Goal: Task Accomplishment & Management: Complete application form

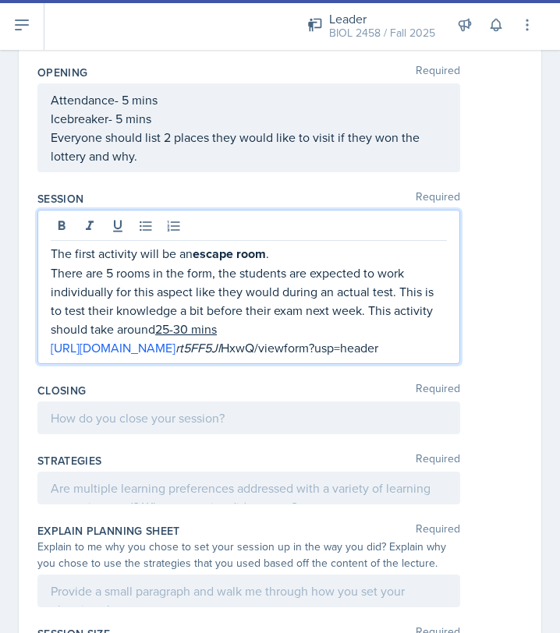
scroll to position [756, 0]
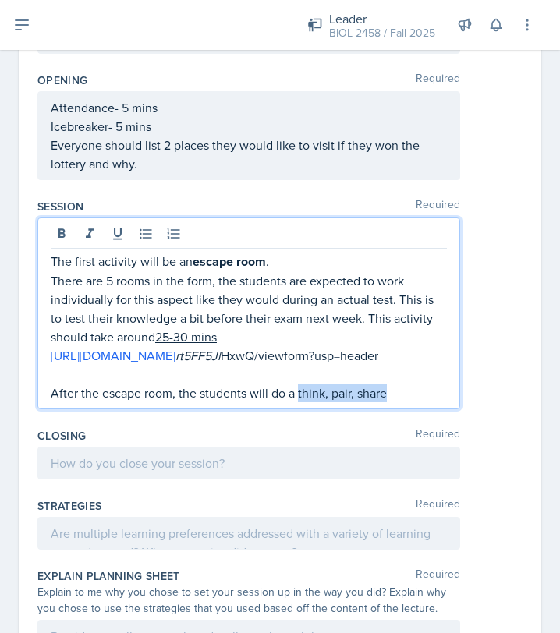
drag, startPoint x: 298, startPoint y: 412, endPoint x: 384, endPoint y: 416, distance: 85.9
click at [384, 402] on p "After the escape room, the students will do a think, pair, share" at bounding box center [249, 393] width 396 height 19
click at [409, 403] on p "After the escape room, the students will do a think, pair, share" at bounding box center [249, 393] width 396 height 19
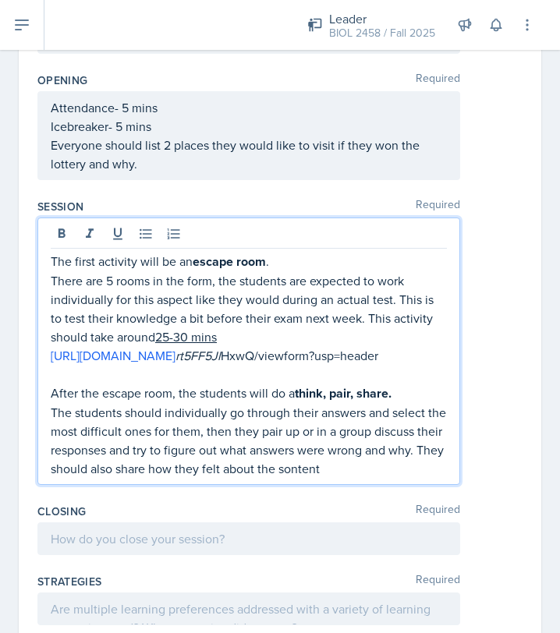
click at [283, 478] on p "The students should individually go through their answers and select the most d…" at bounding box center [249, 440] width 396 height 75
click at [333, 478] on p "The students should individually go through their answers and select the most d…" at bounding box center [249, 440] width 396 height 75
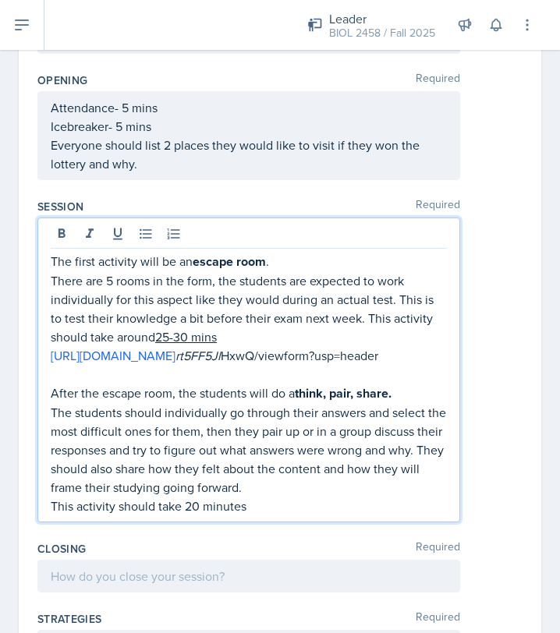
click at [200, 515] on p "This activity should take 20 minutes" at bounding box center [249, 506] width 396 height 19
drag, startPoint x: 186, startPoint y: 526, endPoint x: 266, endPoint y: 525, distance: 80.3
click at [266, 515] on p "This activity should take 20-25 minutes" at bounding box center [249, 506] width 396 height 19
click at [297, 515] on p "This activity should take 20-25 minutes" at bounding box center [249, 506] width 396 height 19
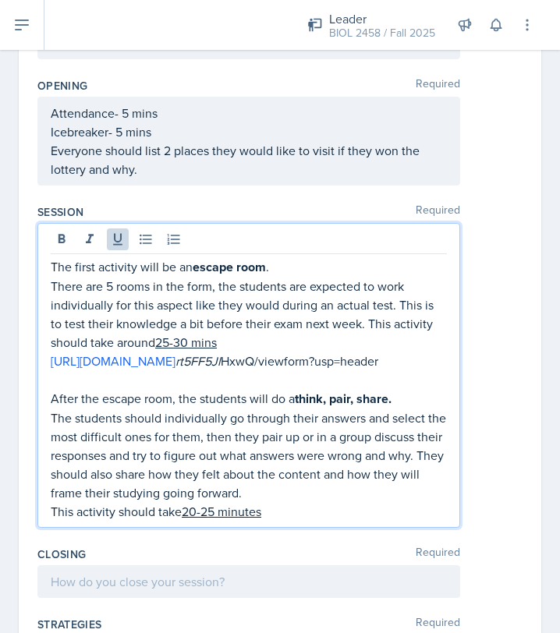
click at [172, 339] on u "25-30 mins" at bounding box center [186, 342] width 62 height 17
click at [191, 341] on u "30-30 mins" at bounding box center [186, 342] width 62 height 17
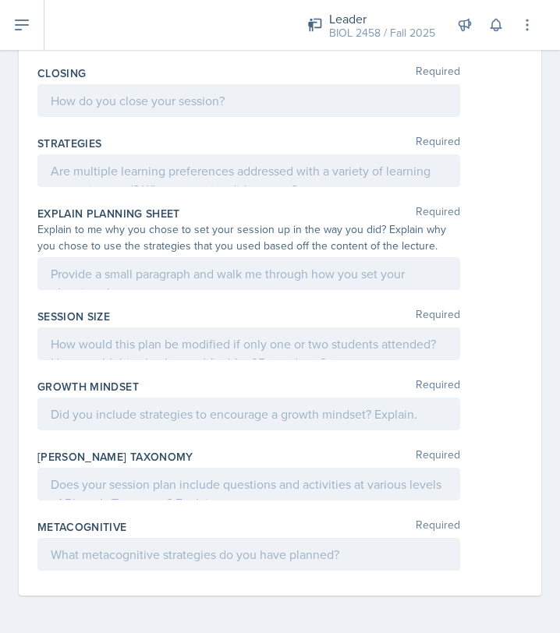
scroll to position [1248, 0]
click at [228, 109] on p at bounding box center [249, 100] width 396 height 19
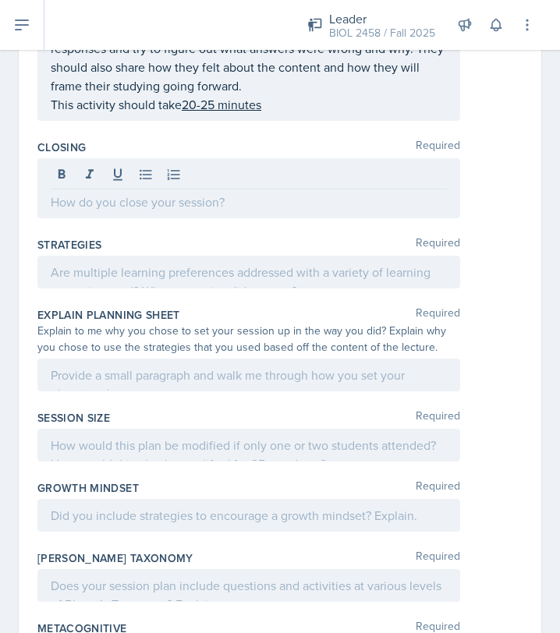
scroll to position [1071, 0]
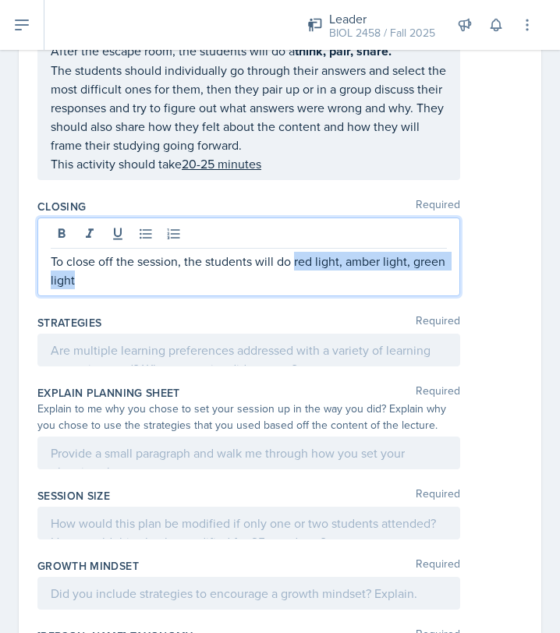
drag, startPoint x: 294, startPoint y: 278, endPoint x: 294, endPoint y: 295, distance: 17.2
click at [294, 289] on p "To close off the session, the students will do red light, amber light, green li…" at bounding box center [249, 270] width 396 height 37
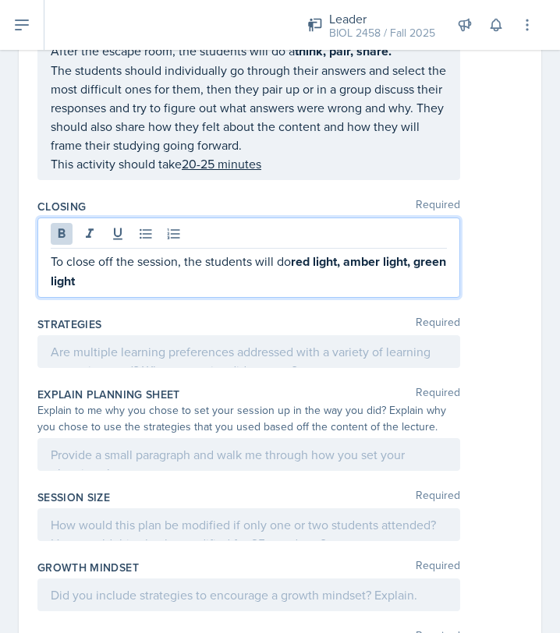
click at [221, 291] on p "To close off the session, the students will do red light, amber light, green li…" at bounding box center [249, 271] width 396 height 39
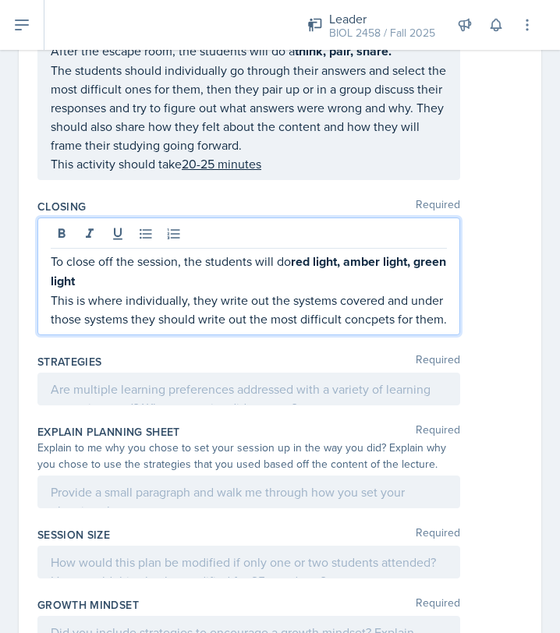
click at [374, 328] on p "This is where individually, they write out the systems covered and under those …" at bounding box center [249, 309] width 396 height 37
click at [376, 328] on p "This is where individually, they write out the systems covered and under those …" at bounding box center [249, 309] width 396 height 37
click at [446, 328] on p "This is where individually, they write out the systems covered and under those …" at bounding box center [249, 309] width 396 height 37
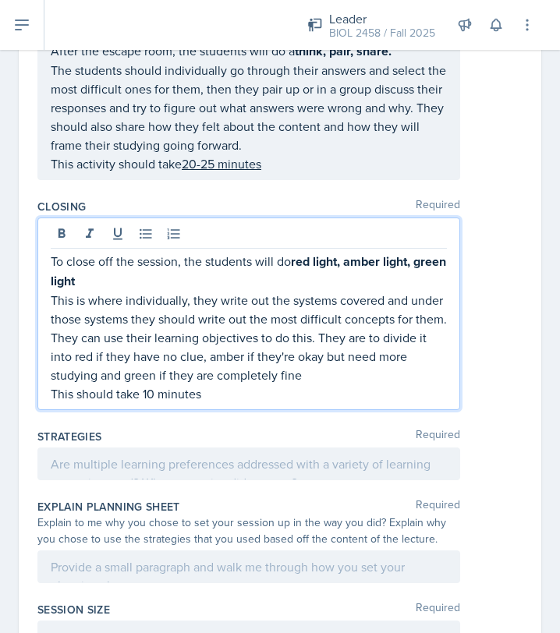
click at [144, 403] on p "This should take 10 minutes" at bounding box center [249, 393] width 396 height 19
drag, startPoint x: 143, startPoint y: 411, endPoint x: 202, endPoint y: 411, distance: 58.5
click at [202, 403] on p "This should take 10 minutes" at bounding box center [249, 393] width 396 height 19
click at [55, 242] on icon at bounding box center [62, 234] width 16 height 16
click at [64, 249] on div at bounding box center [249, 236] width 396 height 26
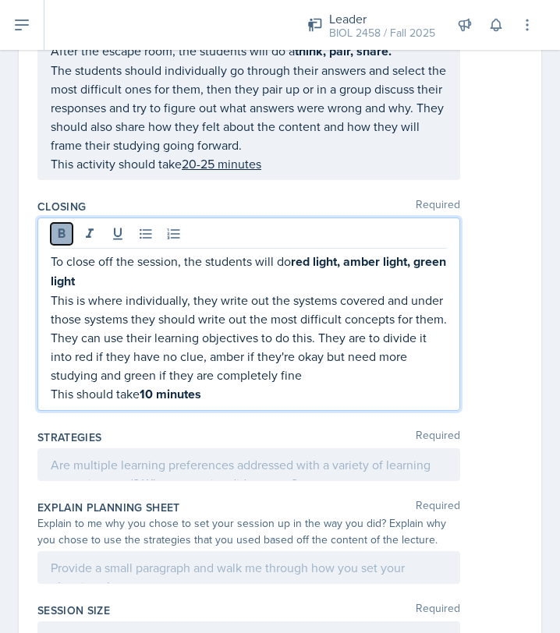
click at [61, 242] on icon at bounding box center [62, 234] width 16 height 16
click at [111, 242] on icon at bounding box center [118, 234] width 16 height 16
click at [306, 384] on p "This is where individually, they write out the systems covered and under those …" at bounding box center [249, 338] width 396 height 94
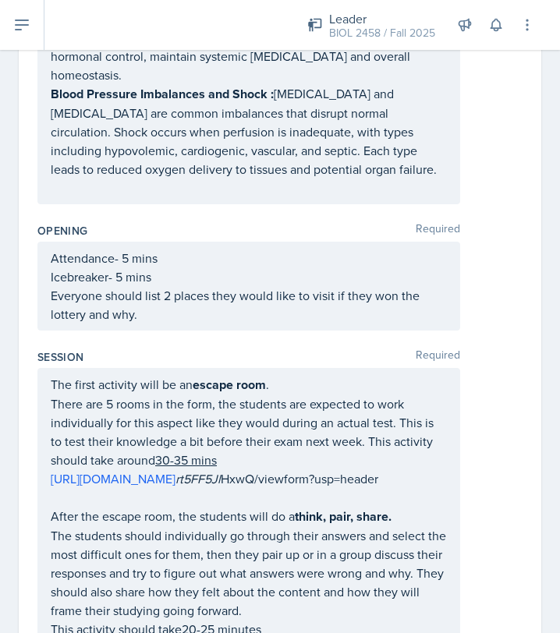
click at [245, 419] on p "There are 5 rooms in the form, the students are expected to work individually f…" at bounding box center [249, 432] width 396 height 75
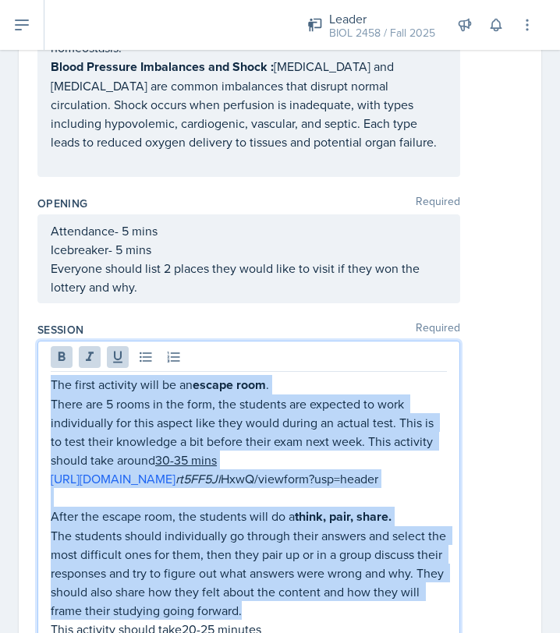
copy div "The first activity will be an escape room . There are 5 rooms in the form, the …"
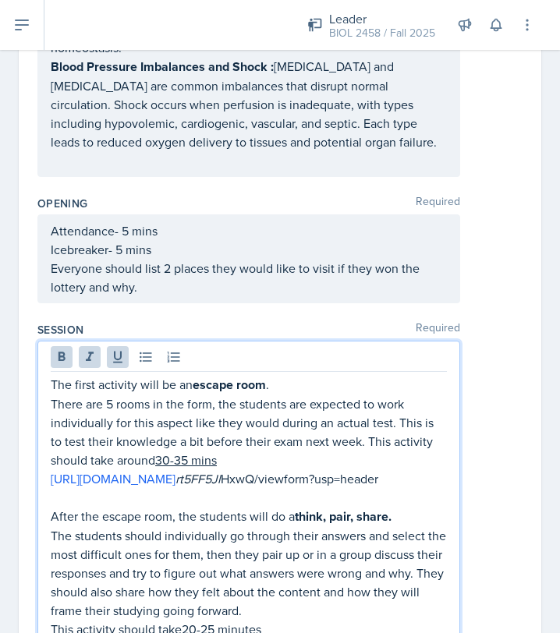
click at [469, 521] on div "The first activity will be an escape room . There are 5 rooms in the form, the …" at bounding box center [279, 493] width 485 height 305
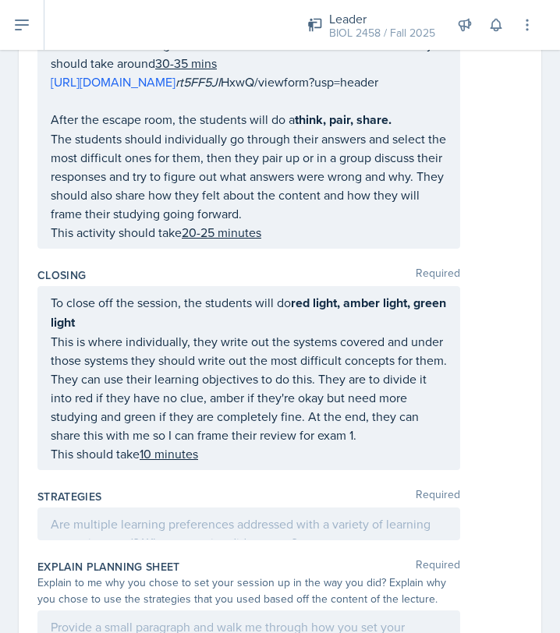
scroll to position [1296, 0]
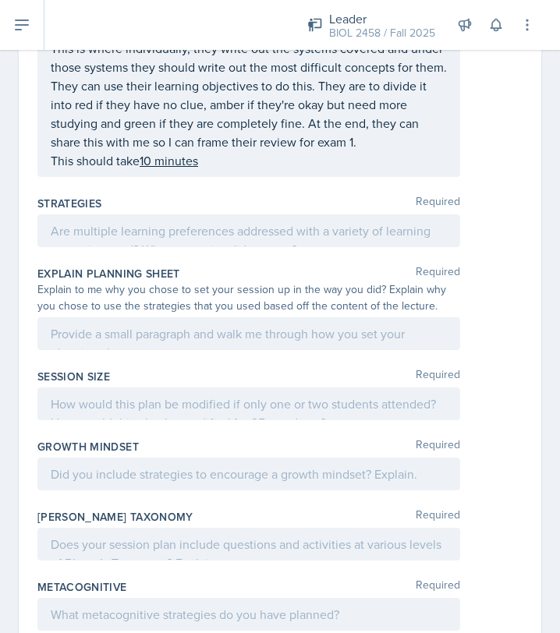
click at [370, 151] on p "This is where individually, they write out the systems covered and under those …" at bounding box center [249, 95] width 396 height 112
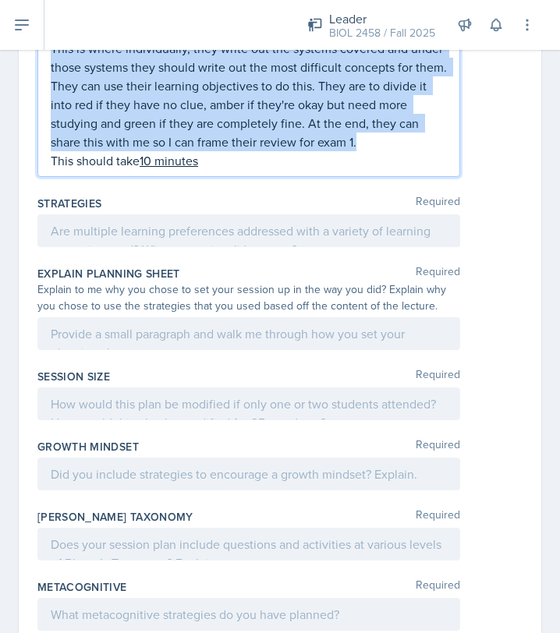
copy div "To close off the session, the students will do red light, amber light, green li…"
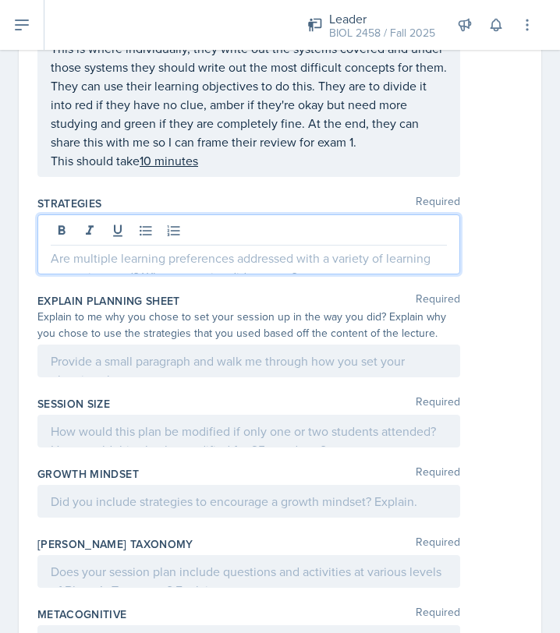
click at [294, 246] on div at bounding box center [248, 244] width 423 height 60
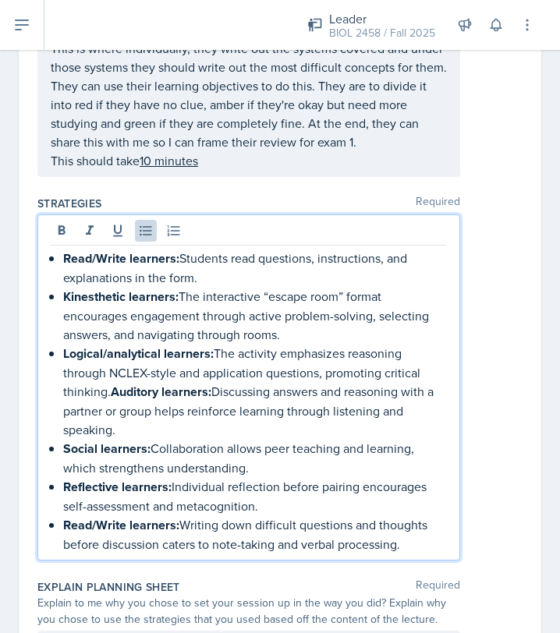
click at [108, 406] on p "Logical/analytical learners: The activity emphasizes reasoning through NCLEX-st…" at bounding box center [255, 391] width 384 height 95
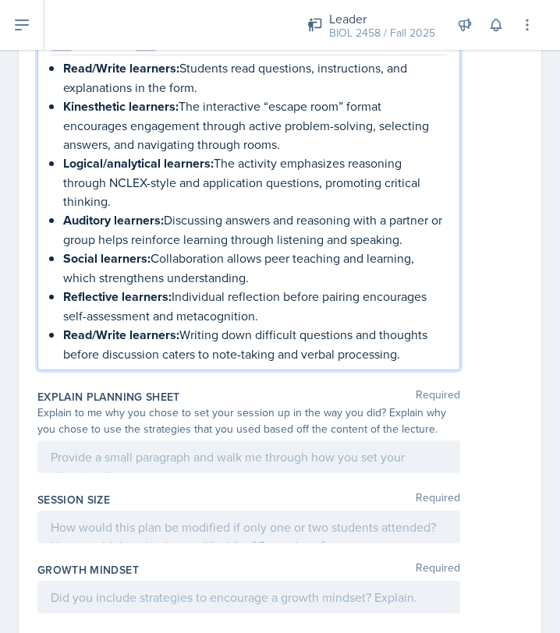
click at [208, 466] on p at bounding box center [249, 457] width 396 height 19
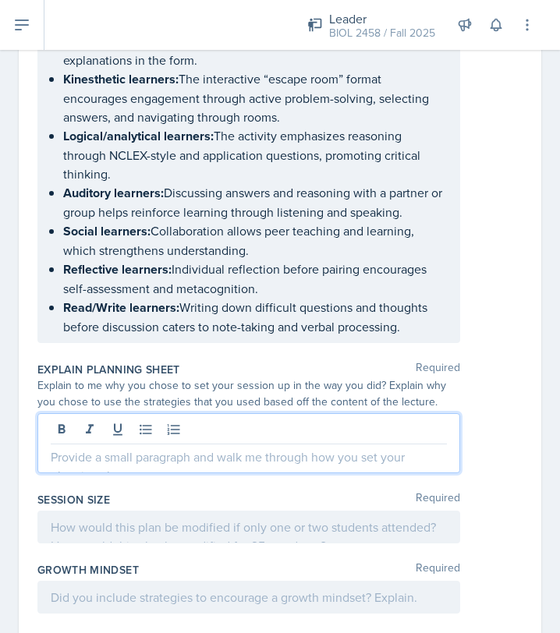
paste div
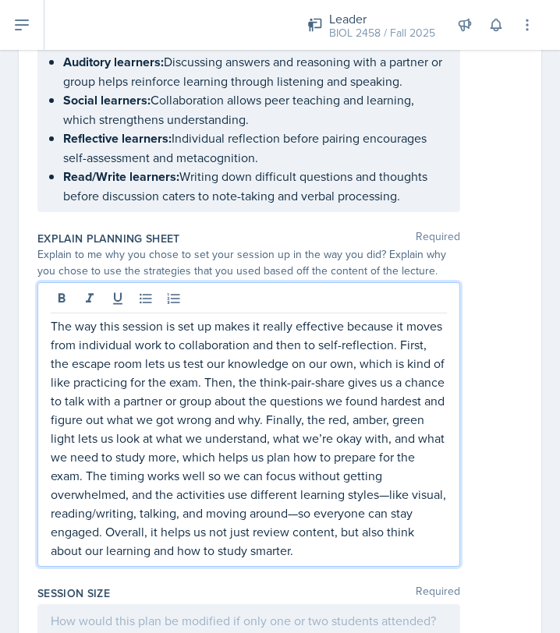
scroll to position [1633, 0]
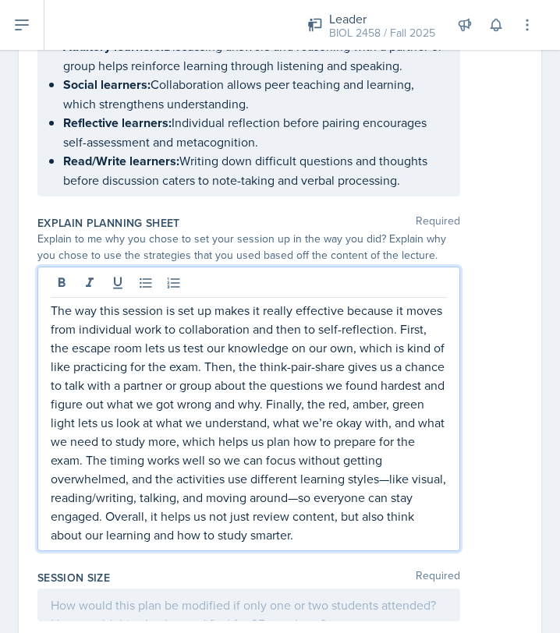
click at [388, 494] on p "The way this session is set up makes it really effective because it moves from …" at bounding box center [249, 422] width 396 height 243
click at [297, 511] on p "The way this session is set up makes it really effective because it moves from …" at bounding box center [249, 422] width 396 height 243
click at [207, 533] on p "The way this session is set up makes it really effective because it moves from …" at bounding box center [249, 422] width 396 height 243
drag, startPoint x: 102, startPoint y: 550, endPoint x: 90, endPoint y: 549, distance: 12.5
click at [90, 544] on p "The way this session is set up makes it really effective because it moves from …" at bounding box center [249, 422] width 396 height 243
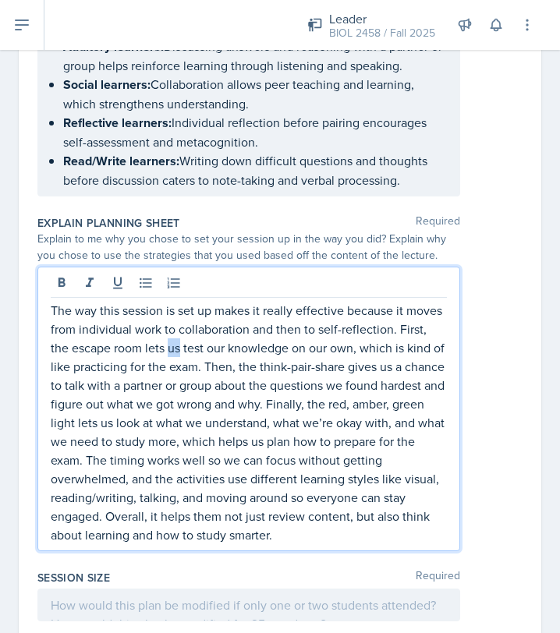
drag, startPoint x: 160, startPoint y: 362, endPoint x: 148, endPoint y: 362, distance: 11.7
click at [148, 362] on p "The way this session is set up makes it really effective because it moves from …" at bounding box center [249, 422] width 396 height 243
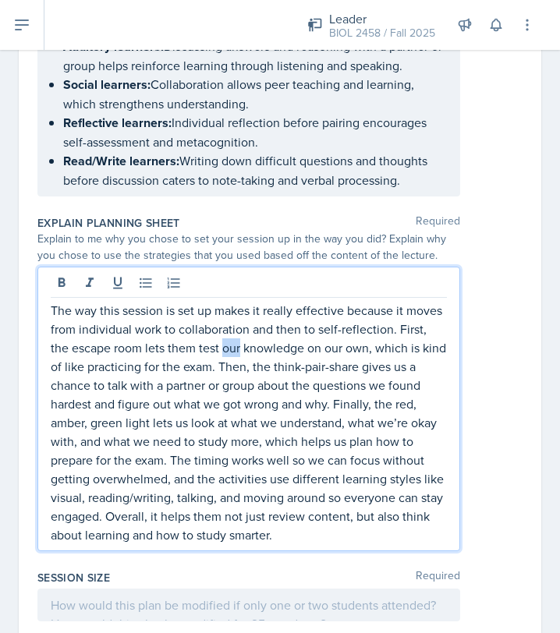
drag, startPoint x: 219, startPoint y: 363, endPoint x: 202, endPoint y: 363, distance: 17.2
click at [202, 363] on p "The way this session is set up makes it really effective because it moves from …" at bounding box center [249, 422] width 396 height 243
drag, startPoint x: 329, startPoint y: 362, endPoint x: 312, endPoint y: 362, distance: 17.2
click at [312, 362] on p "The way this session is set up makes it really effective because it moves from …" at bounding box center [249, 422] width 396 height 243
click at [401, 378] on p "The way this session is set up makes it really effective because it moves from …" at bounding box center [249, 422] width 396 height 243
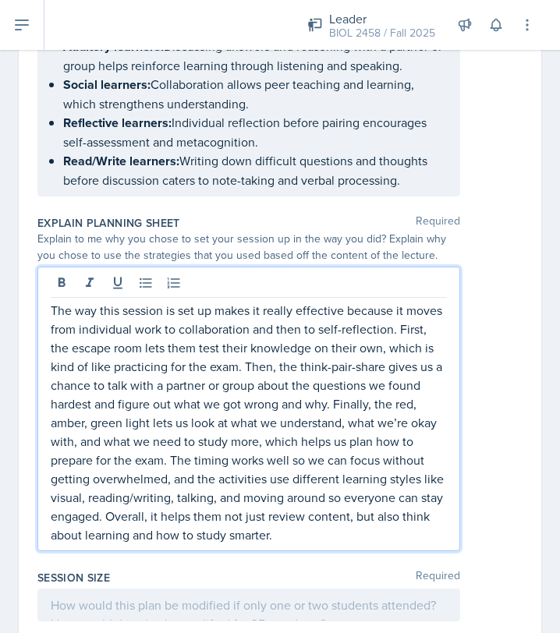
click at [402, 380] on p "The way this session is set up makes it really effective because it moves from …" at bounding box center [249, 422] width 396 height 243
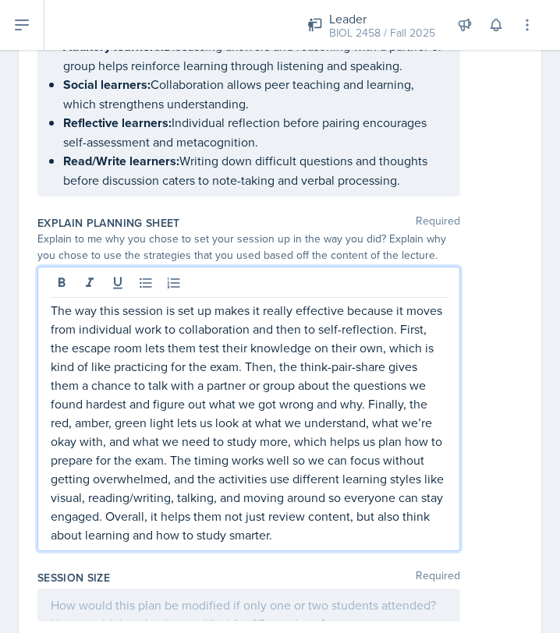
click at [386, 403] on p "The way this session is set up makes it really effective because it moves from …" at bounding box center [249, 422] width 396 height 243
click at [218, 419] on p "The way this session is set up makes it really effective because it moves from …" at bounding box center [249, 422] width 396 height 243
click at [187, 437] on p "The way this session is set up makes it really effective because it moves from …" at bounding box center [249, 422] width 396 height 243
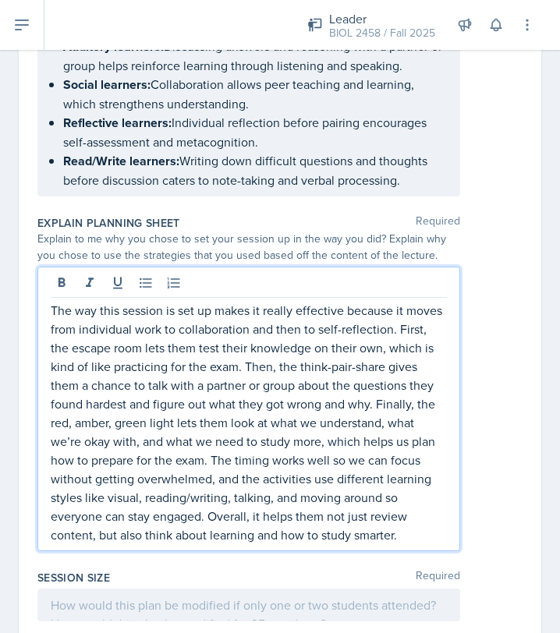
click at [288, 437] on p "The way this session is set up makes it really effective because it moves from …" at bounding box center [249, 422] width 396 height 243
click at [417, 437] on p "The way this session is set up makes it really effective because it moves from …" at bounding box center [249, 422] width 396 height 243
click at [175, 458] on p "The way this session is set up makes it really effective because it moves from …" at bounding box center [249, 422] width 396 height 243
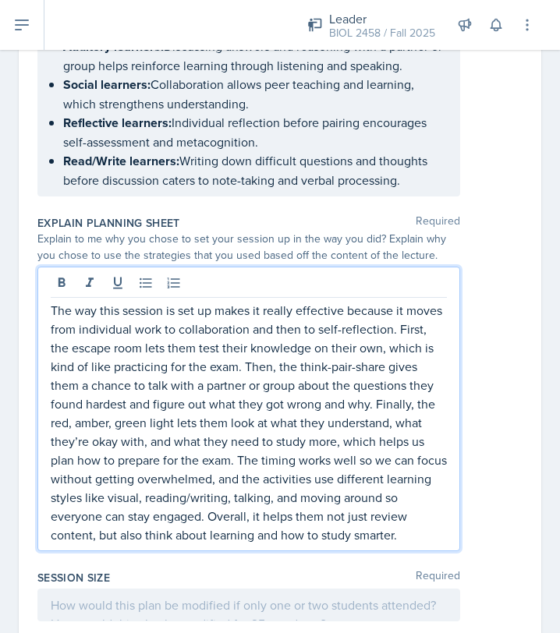
click at [381, 458] on p "The way this session is set up makes it really effective because it moves from …" at bounding box center [249, 422] width 396 height 243
click at [324, 475] on p "The way this session is set up makes it really effective because it moves from …" at bounding box center [249, 422] width 396 height 243
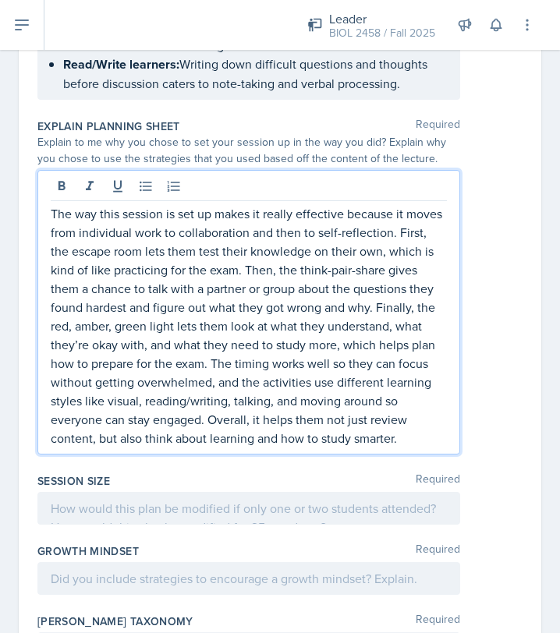
click at [306, 518] on p at bounding box center [249, 508] width 396 height 19
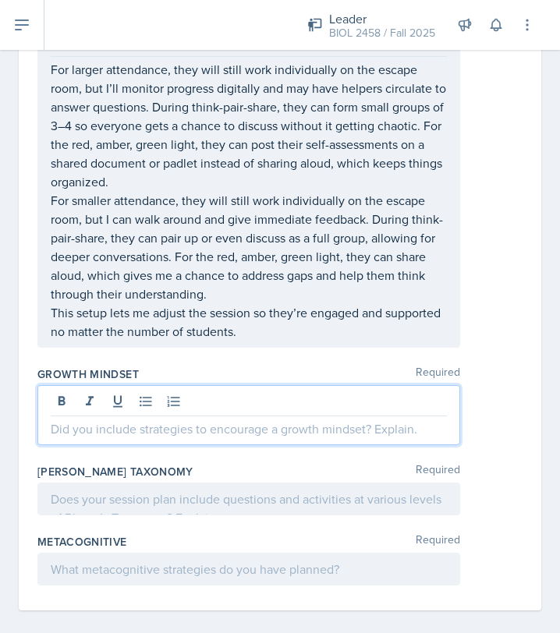
scroll to position [2168, 0]
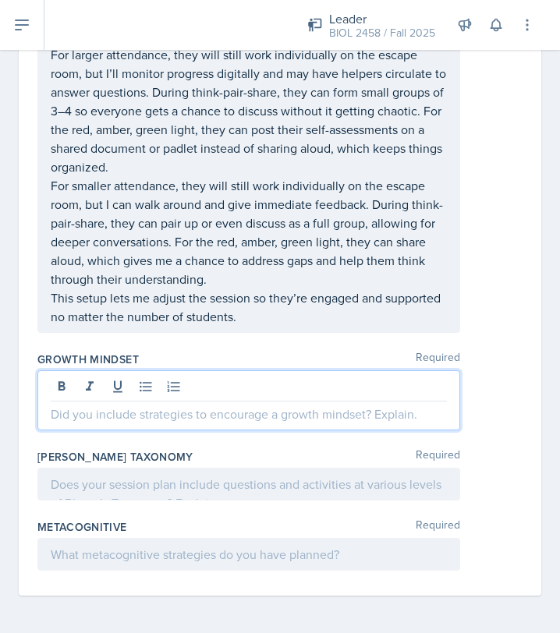
click at [199, 412] on p at bounding box center [249, 414] width 396 height 19
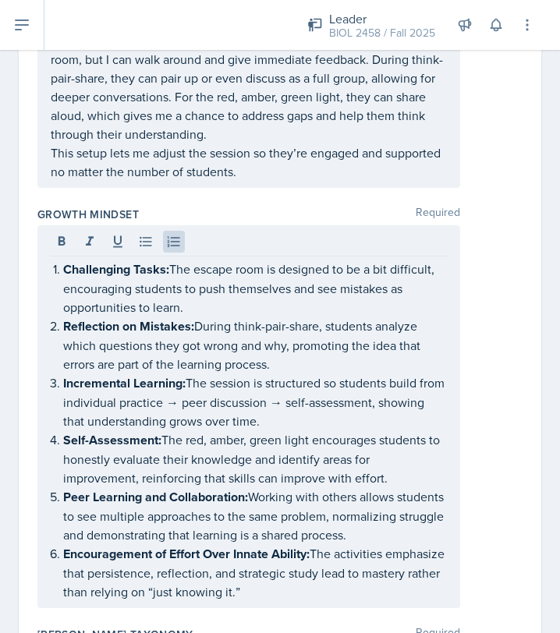
scroll to position [2508, 0]
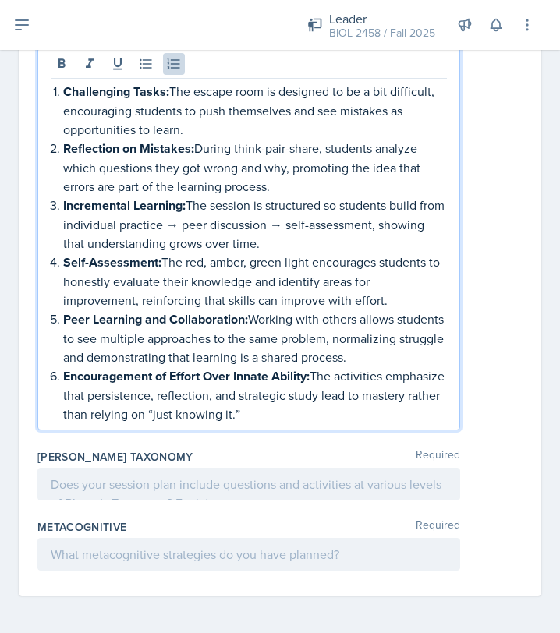
click at [288, 476] on p at bounding box center [249, 484] width 396 height 19
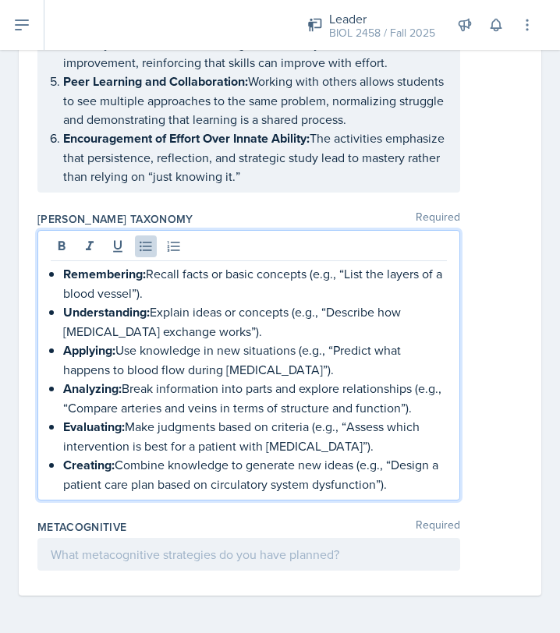
scroll to position [2708, 0]
drag, startPoint x: 313, startPoint y: 284, endPoint x: 313, endPoint y: 300, distance: 16.4
click at [313, 300] on p "Remembering: Recall facts or basic concepts (e.g., “List the layers of a blood …" at bounding box center [255, 283] width 384 height 38
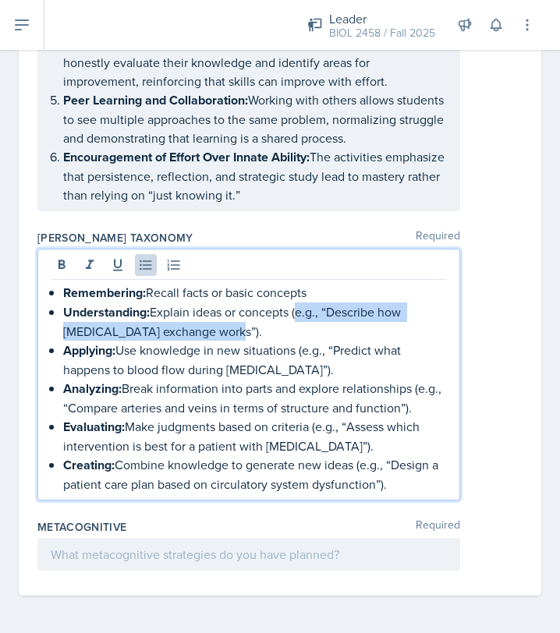
drag, startPoint x: 296, startPoint y: 315, endPoint x: 296, endPoint y: 331, distance: 15.6
click at [296, 331] on p "Understanding: Explain ideas or concepts (e.g., “Describe how [MEDICAL_DATA] ex…" at bounding box center [255, 322] width 384 height 38
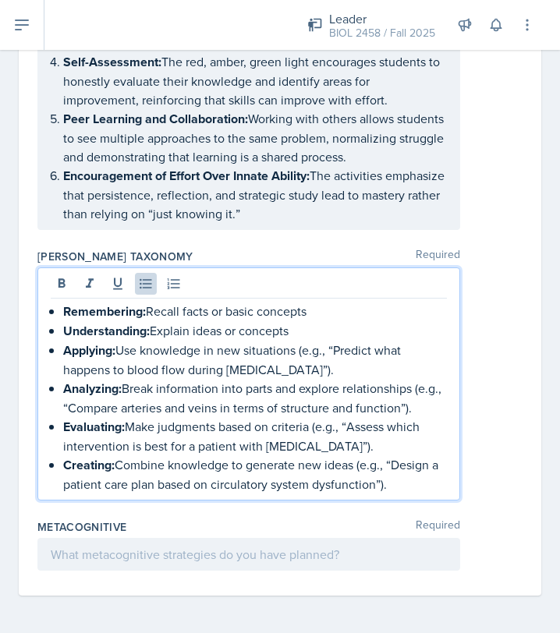
scroll to position [2678, 0]
drag, startPoint x: 305, startPoint y: 356, endPoint x: 332, endPoint y: 377, distance: 34.0
click at [332, 377] on p "Applying: Use knowledge in new situations (e.g., “Predict what happens to blood…" at bounding box center [255, 360] width 384 height 38
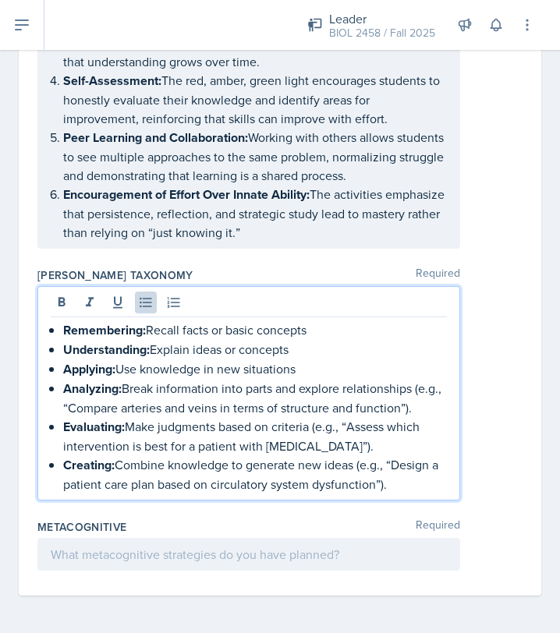
drag, startPoint x: 421, startPoint y: 391, endPoint x: 421, endPoint y: 412, distance: 20.3
click at [421, 412] on p "Analyzing: Break information into parts and explore relationships (e.g., “Compa…" at bounding box center [255, 398] width 384 height 38
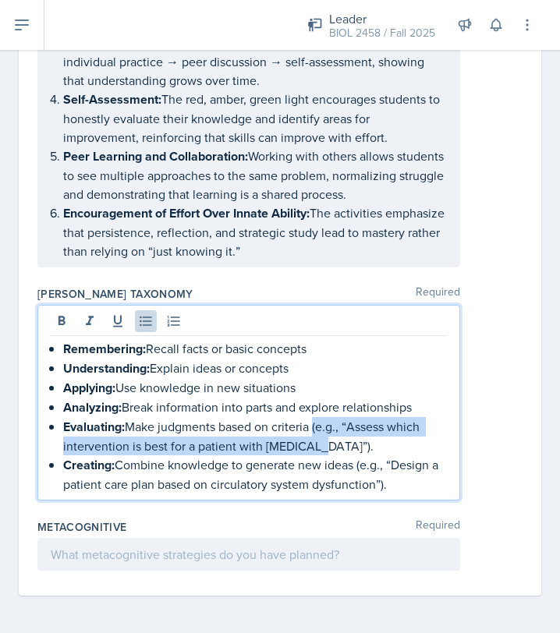
drag, startPoint x: 315, startPoint y: 428, endPoint x: 322, endPoint y: 448, distance: 20.7
click at [322, 448] on p "Evaluating: Make judgments based on criteria (e.g., “Assess which intervention …" at bounding box center [255, 436] width 384 height 38
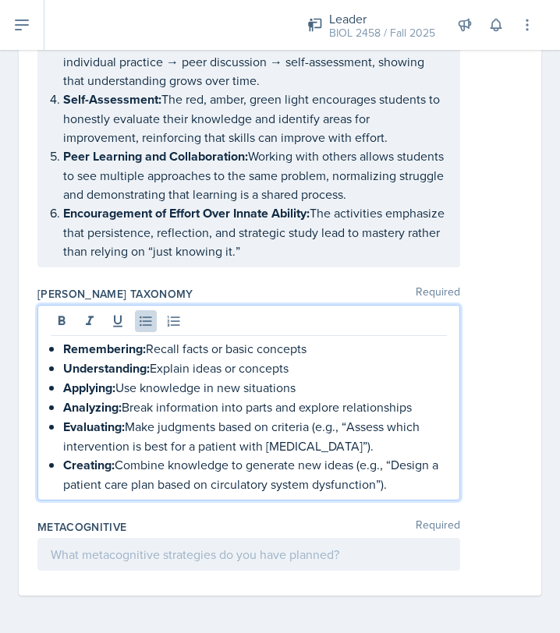
scroll to position [2622, 0]
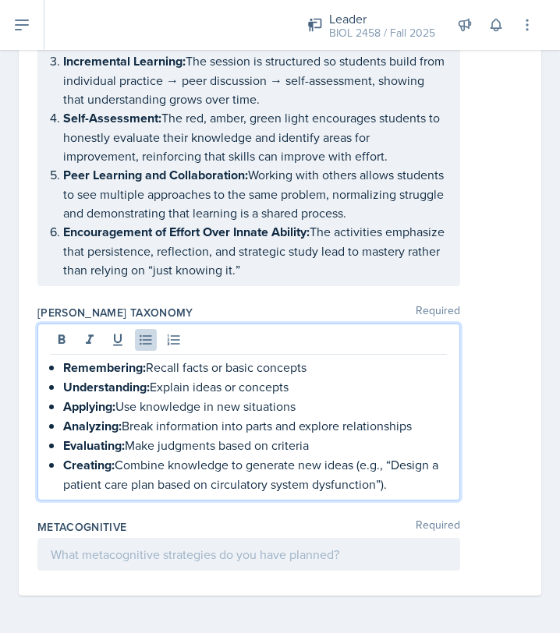
drag, startPoint x: 359, startPoint y: 469, endPoint x: 407, endPoint y: 494, distance: 53.7
click at [407, 494] on div "Remembering: Recall facts or basic concepts Understanding: Explain ideas or con…" at bounding box center [248, 412] width 423 height 177
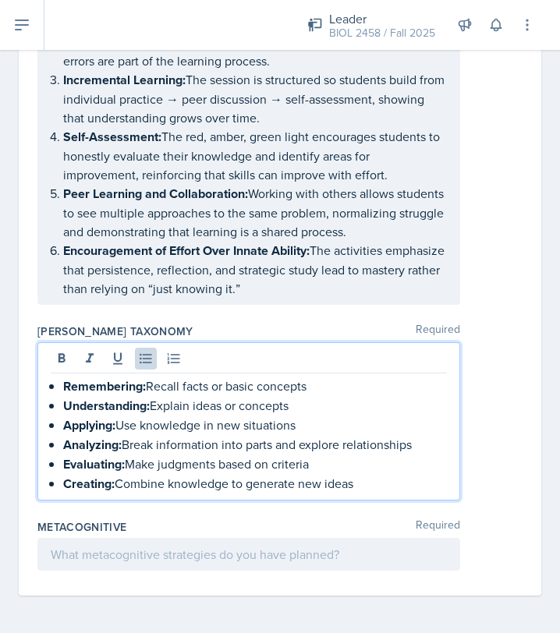
click at [458, 514] on div "Metacognitive Required" at bounding box center [279, 548] width 485 height 70
drag, startPoint x: 57, startPoint y: 388, endPoint x: 360, endPoint y: 498, distance: 322.6
click at [360, 498] on div "Remembering: Recall facts or basic concepts Understanding: Explain ideas or con…" at bounding box center [248, 421] width 423 height 158
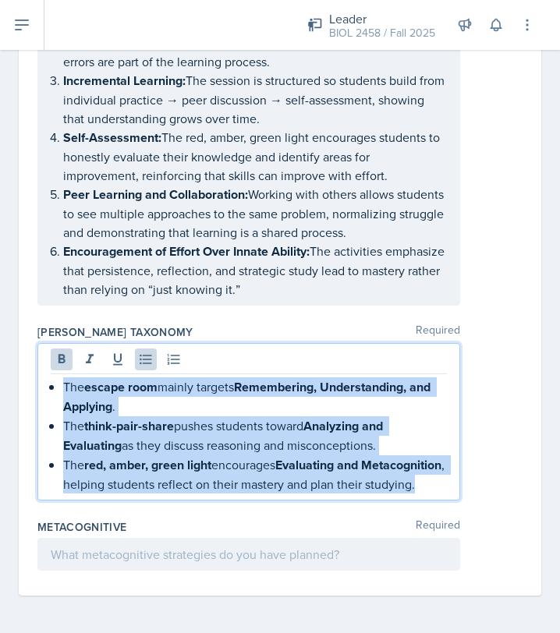
drag, startPoint x: 64, startPoint y: 387, endPoint x: 161, endPoint y: 504, distance: 151.7
click at [161, 494] on ul "The escape room mainly targets Remembering, Understanding, and Applying . The t…" at bounding box center [255, 435] width 384 height 116
click at [54, 358] on icon at bounding box center [62, 360] width 16 height 16
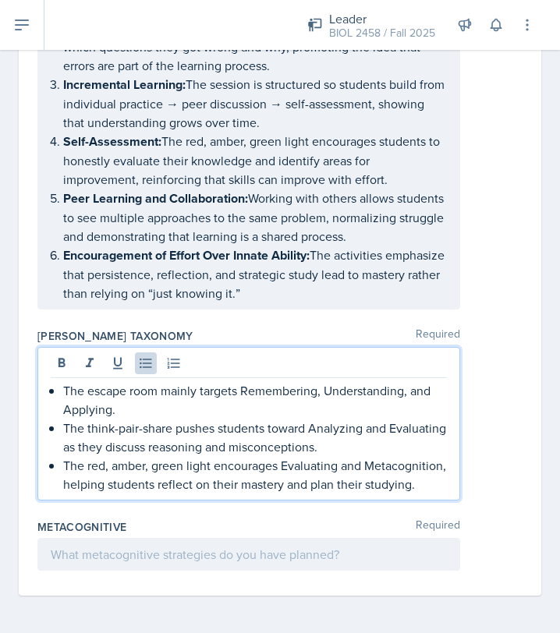
click at [159, 563] on div at bounding box center [248, 554] width 423 height 33
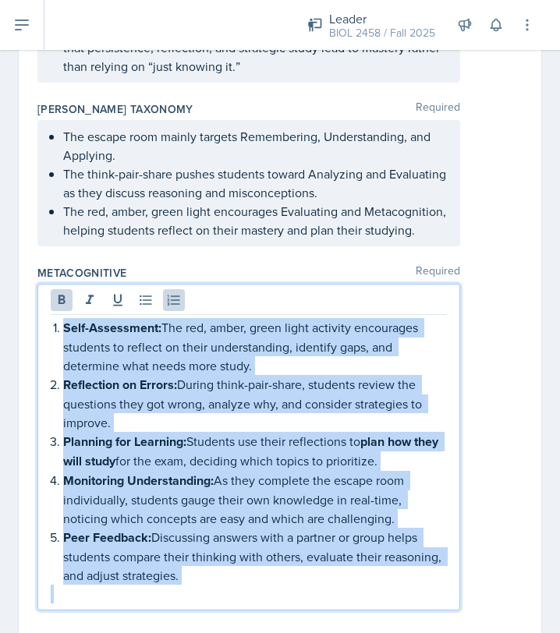
scroll to position [2838, 0]
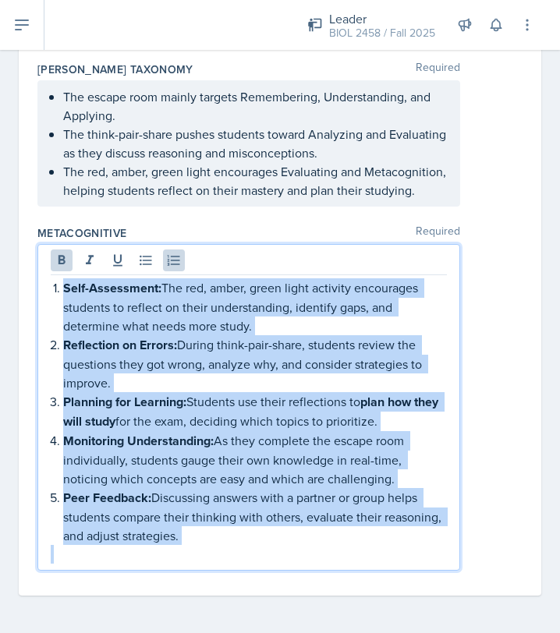
drag, startPoint x: 64, startPoint y: 357, endPoint x: 188, endPoint y: 632, distance: 301.9
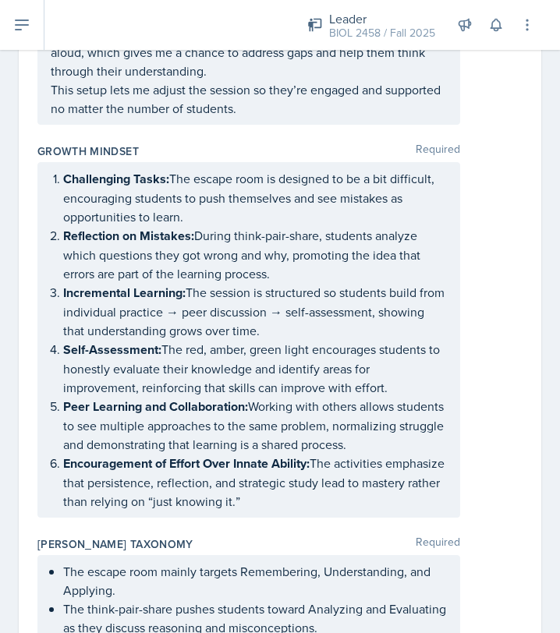
click at [167, 273] on p "Reflection on Mistakes: During think-pair-share, students analyze which questio…" at bounding box center [255, 254] width 384 height 57
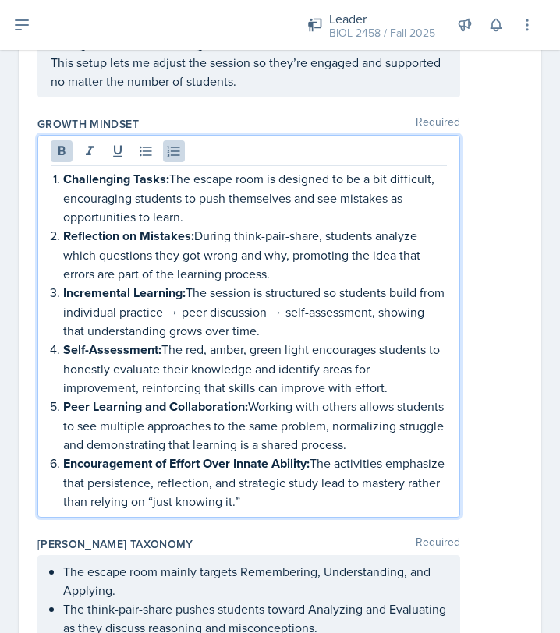
drag, startPoint x: 54, startPoint y: 189, endPoint x: 383, endPoint y: 530, distance: 474.2
click at [383, 511] on ol "Challenging Tasks: The escape room is designed to be a bit difficult, encouragi…" at bounding box center [255, 340] width 384 height 342
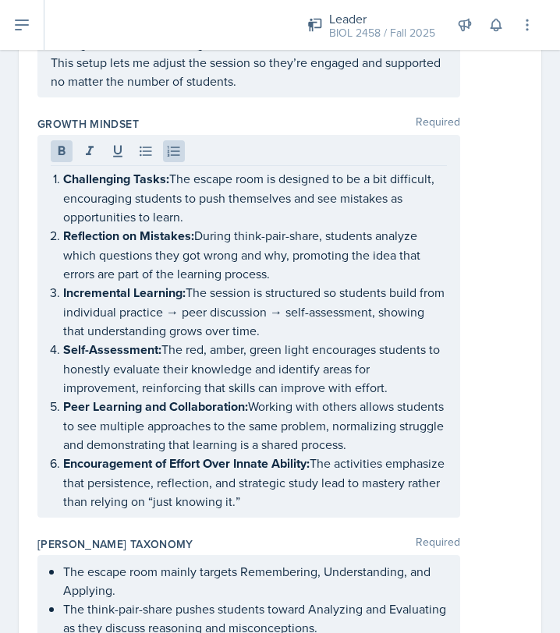
click at [448, 518] on div "Challenging Tasks: The escape room is designed to be a bit difficult, encouragi…" at bounding box center [248, 326] width 423 height 383
click at [486, 518] on div "Challenging Tasks: The escape room is designed to be a bit difficult, encouragi…" at bounding box center [279, 326] width 485 height 383
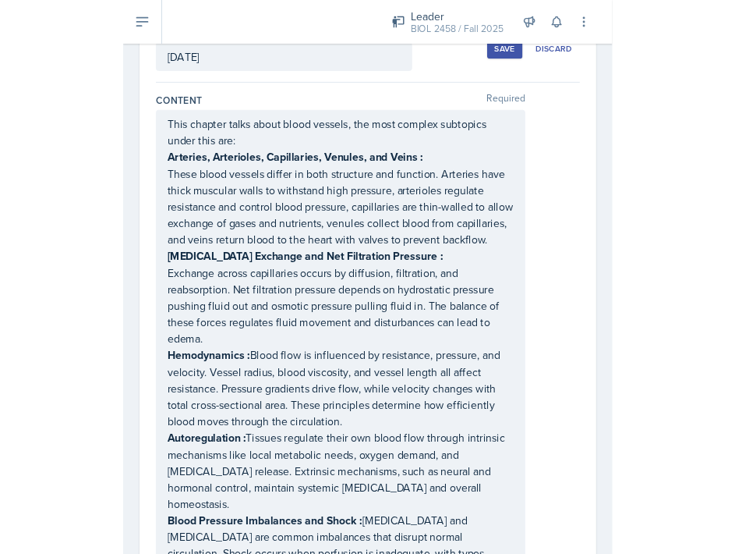
scroll to position [0, 0]
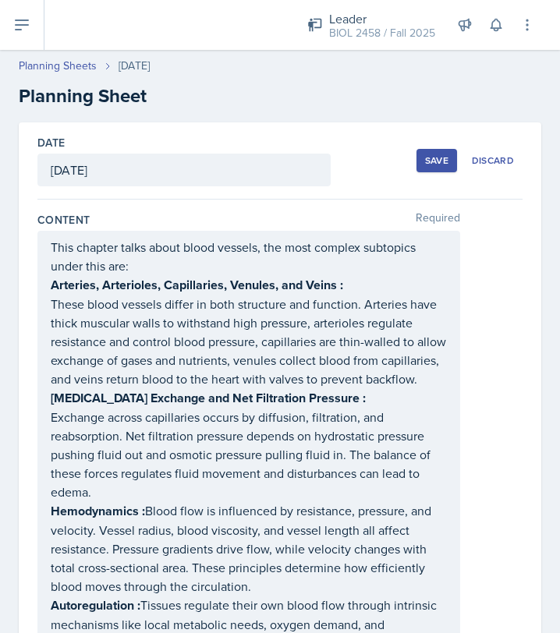
click at [430, 161] on div "Save" at bounding box center [436, 160] width 23 height 12
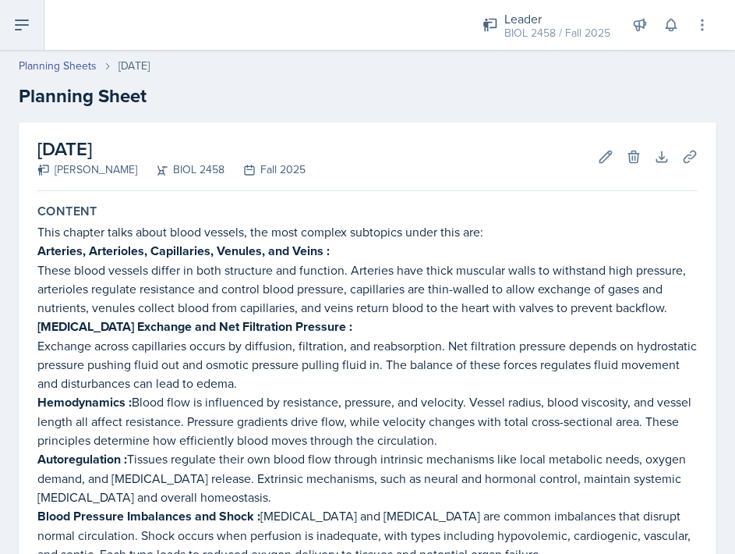
click at [26, 14] on button at bounding box center [22, 25] width 44 height 50
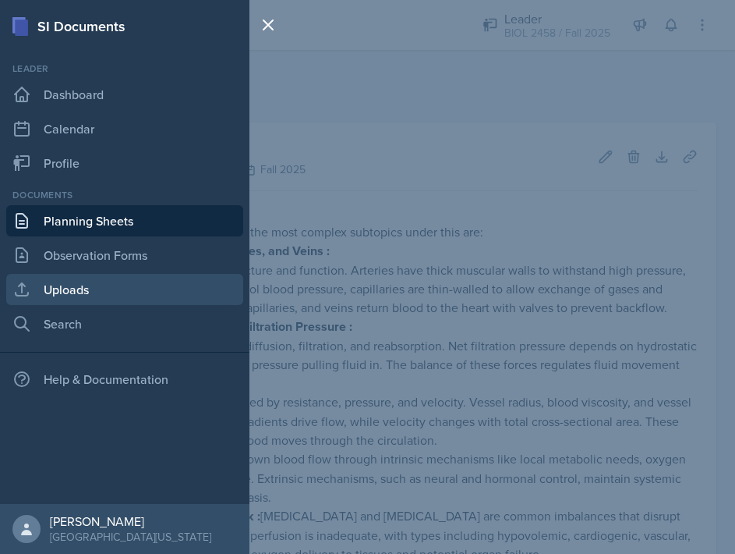
click at [97, 295] on link "Uploads" at bounding box center [124, 289] width 237 height 31
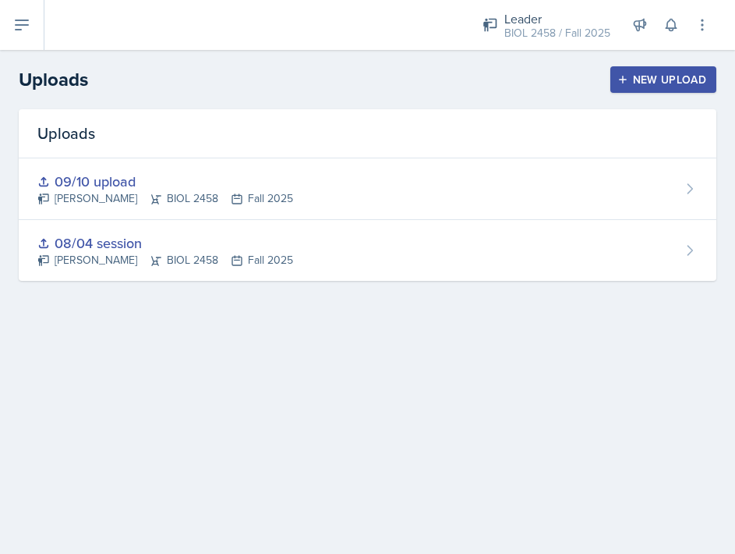
click at [559, 70] on button "New Upload" at bounding box center [664, 79] width 107 height 27
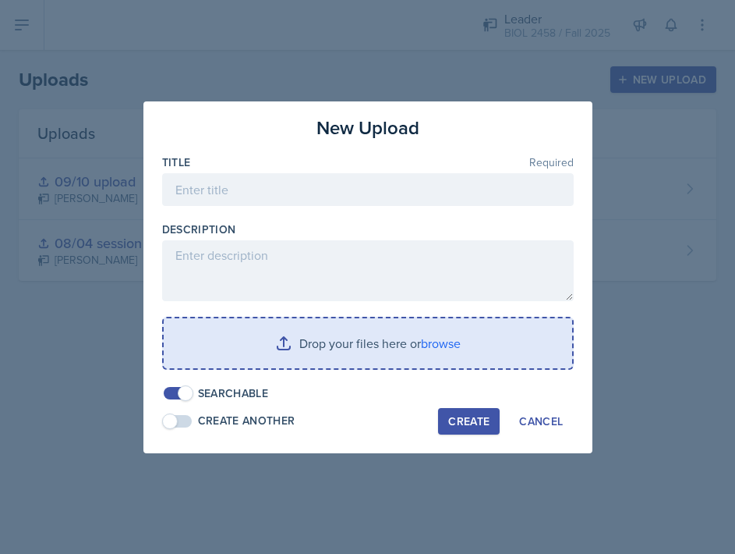
click at [332, 350] on input "file" at bounding box center [368, 343] width 409 height 50
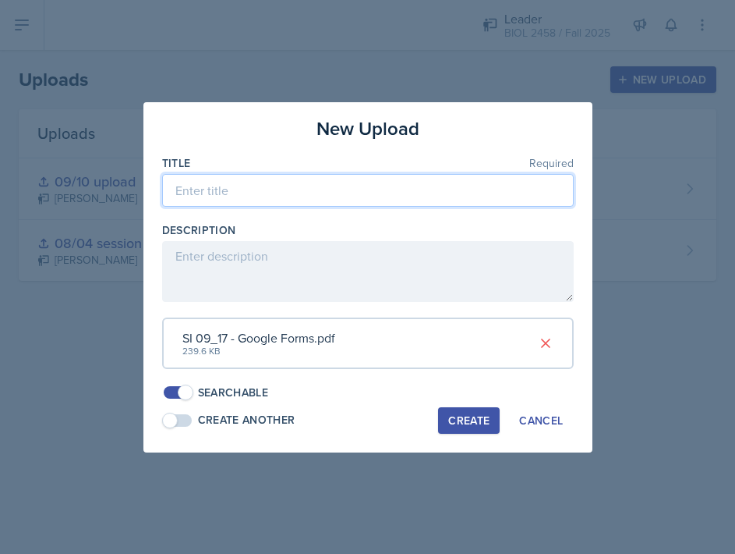
click at [340, 189] on input at bounding box center [368, 190] width 412 height 33
type input "09/17 Escape Room"
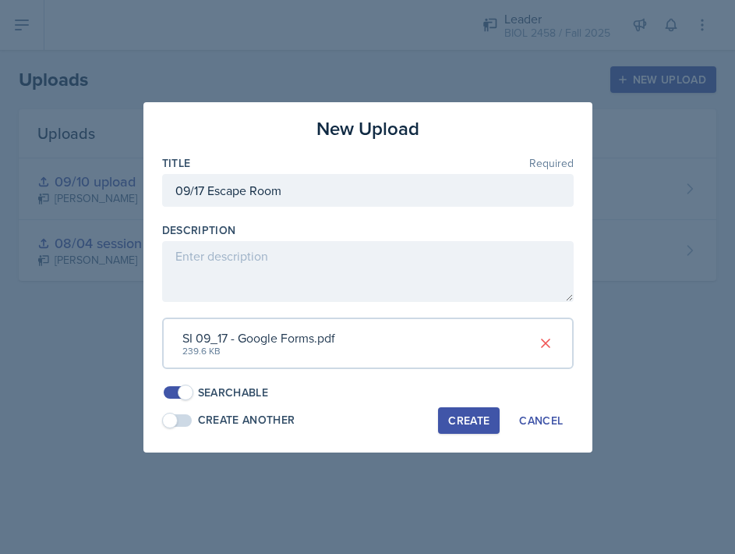
click at [463, 415] on div "Create" at bounding box center [468, 420] width 41 height 12
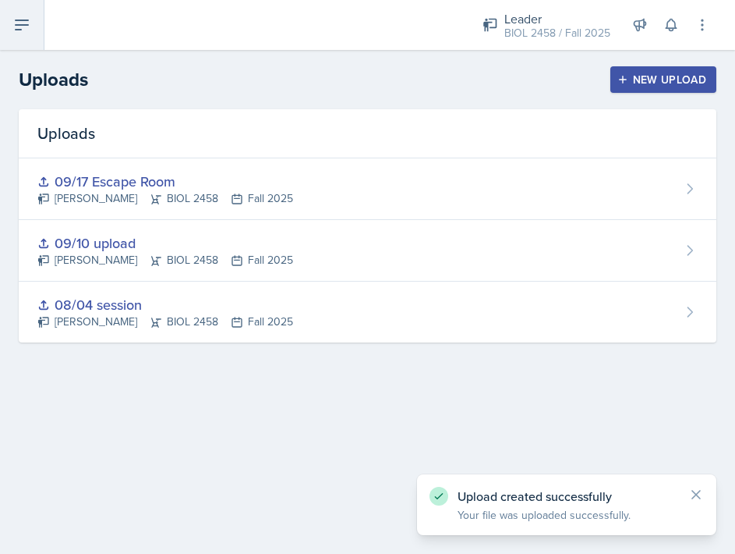
click at [27, 38] on button at bounding box center [22, 25] width 44 height 50
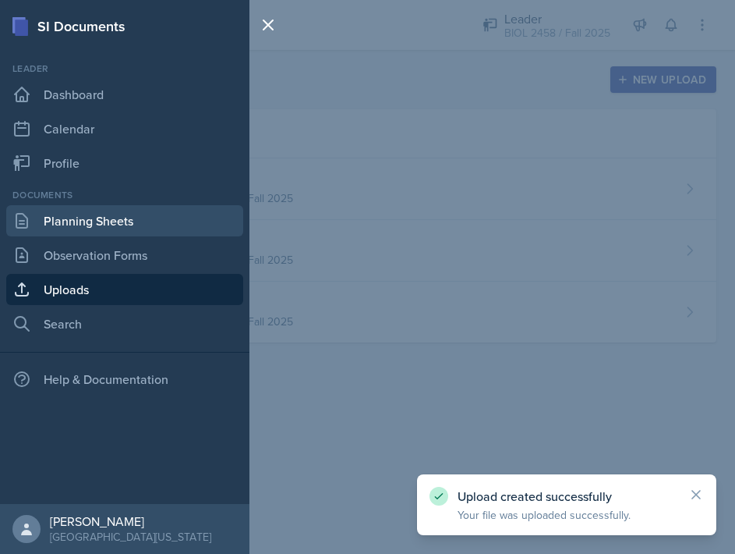
click at [87, 223] on link "Planning Sheets" at bounding box center [124, 220] width 237 height 31
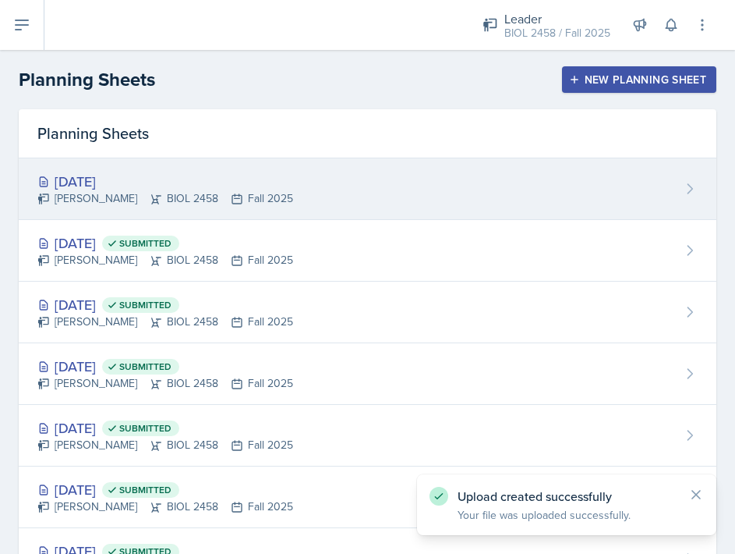
click at [279, 194] on div "[PERSON_NAME] BIOL 2458 Fall 2025" at bounding box center [165, 198] width 256 height 16
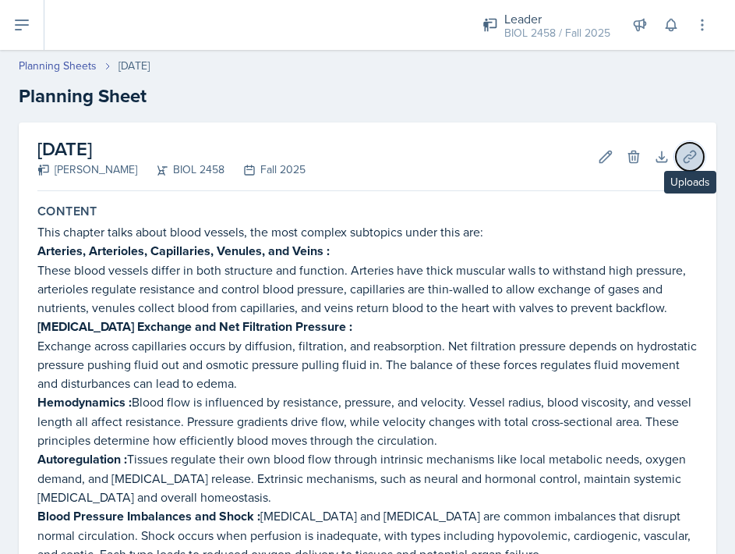
click at [559, 161] on icon at bounding box center [690, 157] width 16 height 16
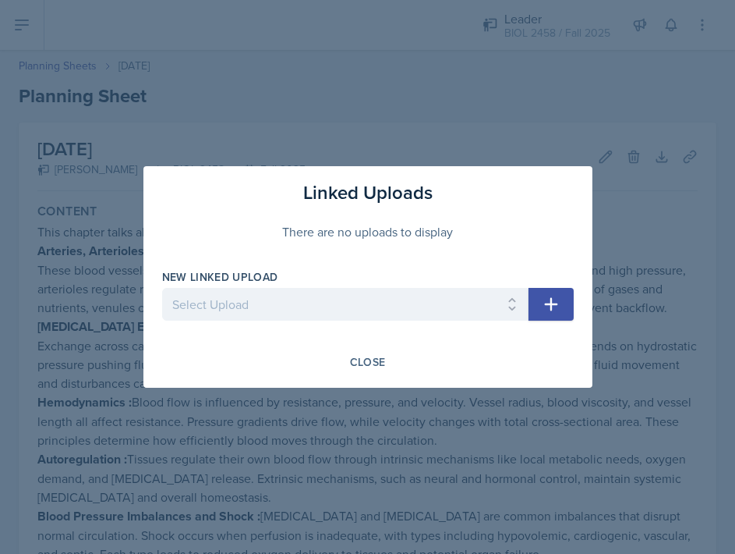
click at [549, 306] on icon "button" at bounding box center [551, 304] width 19 height 19
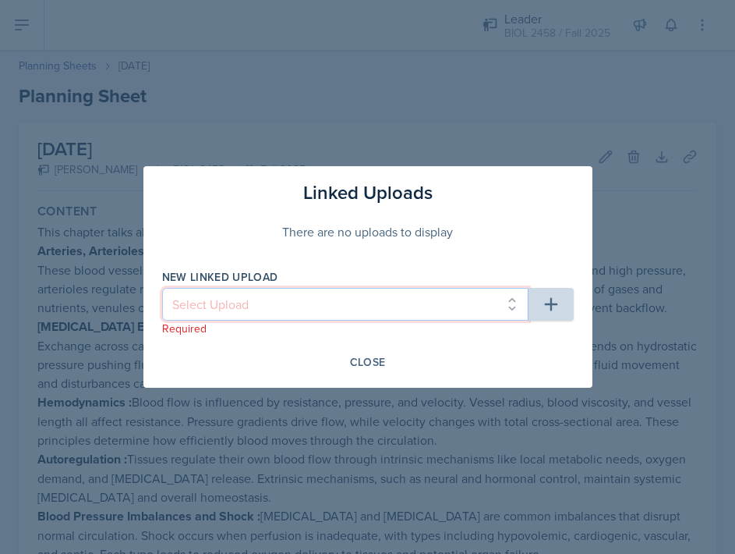
click at [363, 299] on select "Select Upload 09/17 Escape Room 08/04 session 09/10 upload" at bounding box center [345, 304] width 366 height 33
select select "199ab1c8-cac5-4ee4-acf7-9744d06740d1"
click at [162, 288] on select "Select Upload 09/17 Escape Room 08/04 session 09/10 upload" at bounding box center [345, 304] width 366 height 33
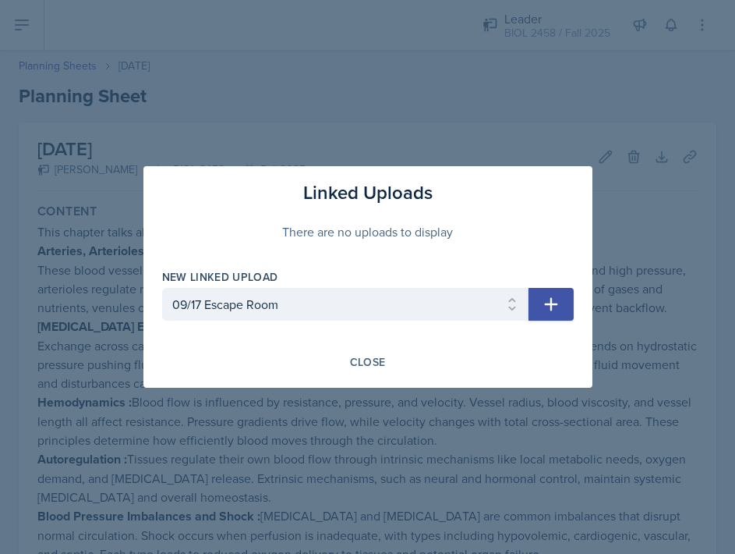
click at [548, 307] on icon "button" at bounding box center [551, 304] width 19 height 19
select select
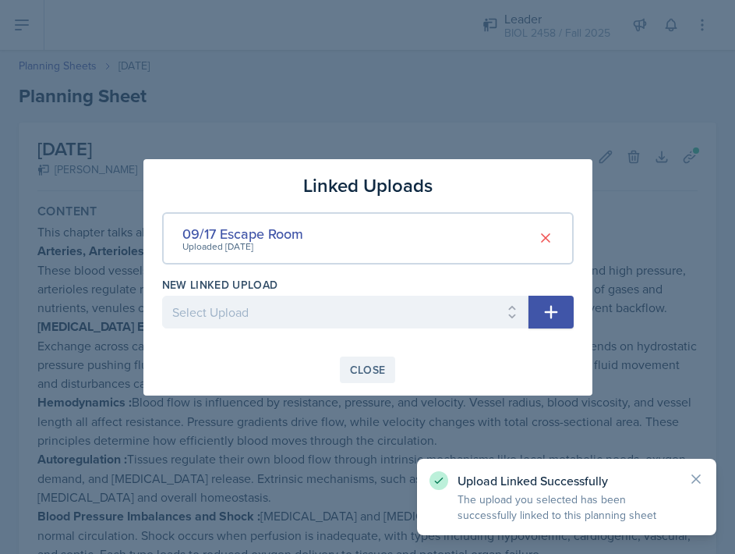
click at [372, 370] on div "Close" at bounding box center [368, 369] width 36 height 12
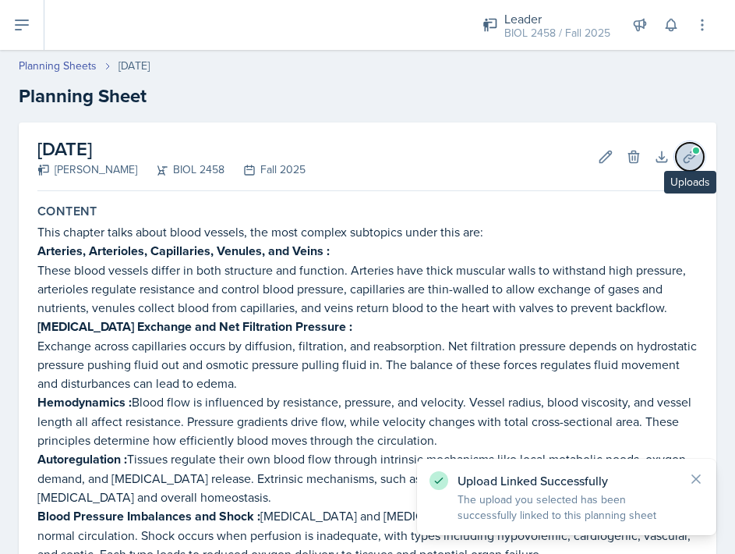
click at [559, 159] on icon at bounding box center [690, 157] width 16 height 16
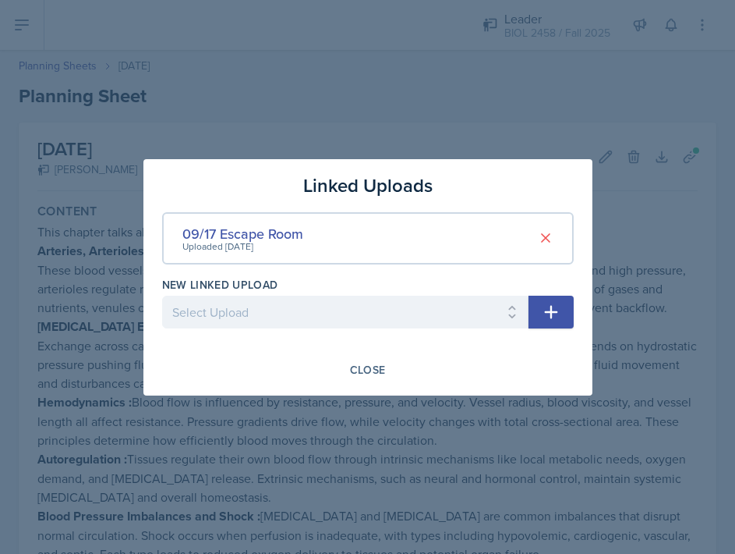
click at [350, 242] on div "09/17 Escape Room Uploaded [DATE]" at bounding box center [368, 238] width 412 height 52
click at [281, 239] on div "Uploaded [DATE]" at bounding box center [242, 246] width 121 height 14
click at [287, 229] on div "09/17 Escape Room" at bounding box center [242, 233] width 121 height 21
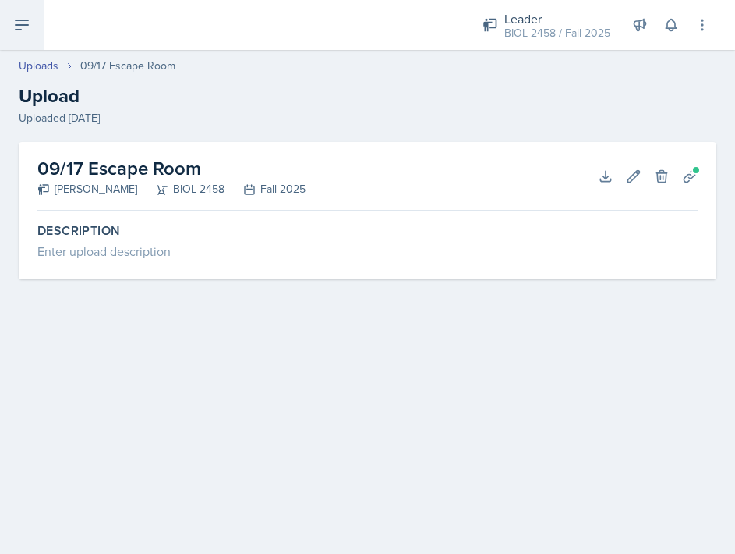
click at [32, 18] on button at bounding box center [22, 25] width 44 height 50
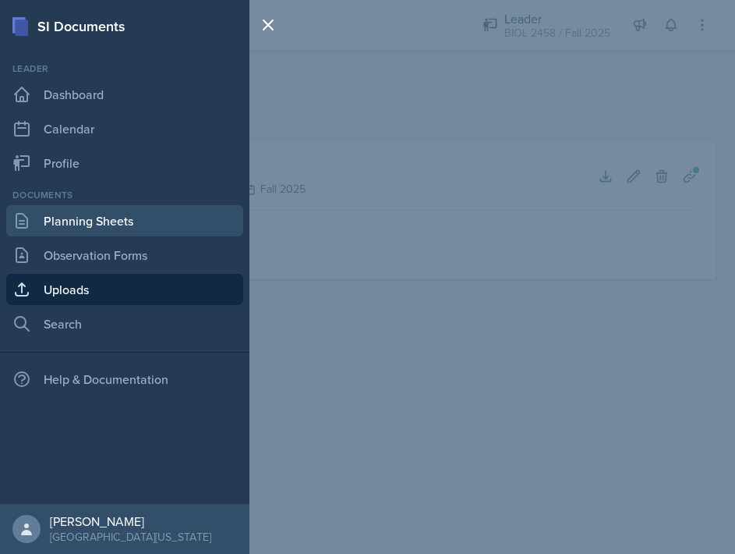
click at [93, 220] on link "Planning Sheets" at bounding box center [124, 220] width 237 height 31
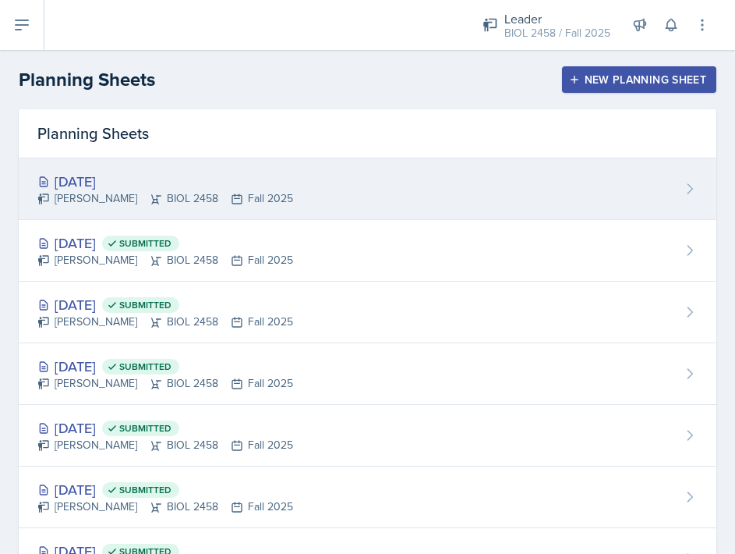
click at [126, 181] on div "[DATE]" at bounding box center [165, 181] width 256 height 21
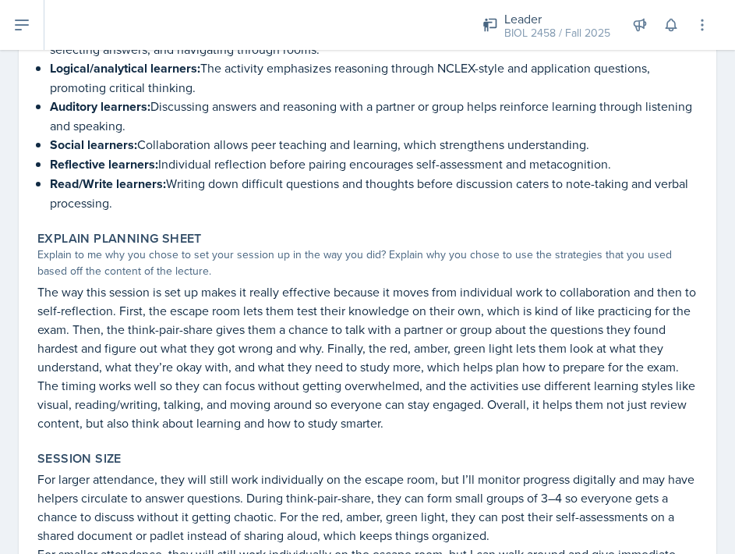
scroll to position [1903, 0]
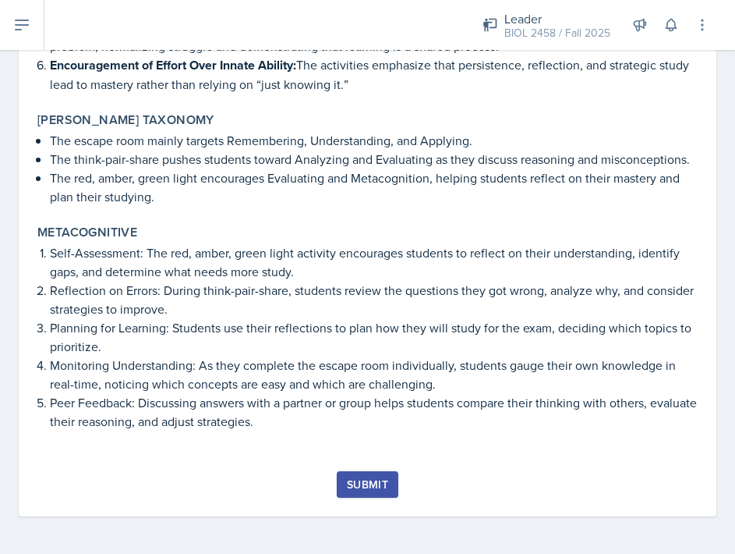
click at [356, 484] on div "Submit" at bounding box center [367, 484] width 41 height 12
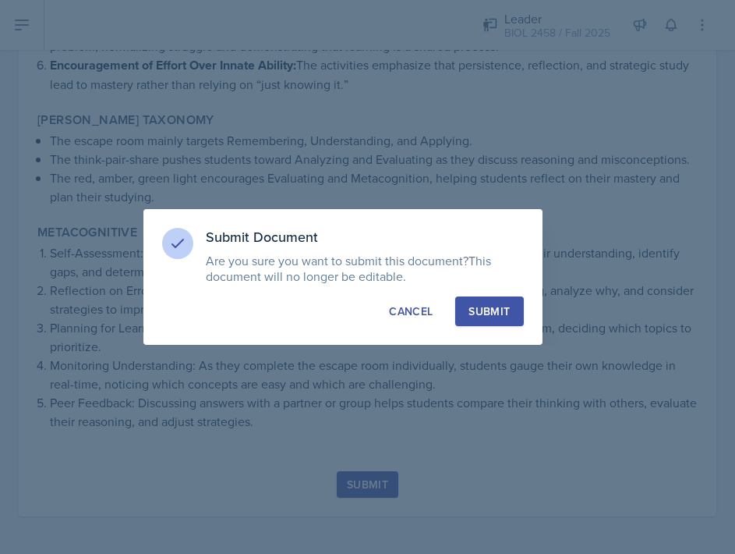
click at [470, 309] on div "Submit" at bounding box center [489, 311] width 41 height 16
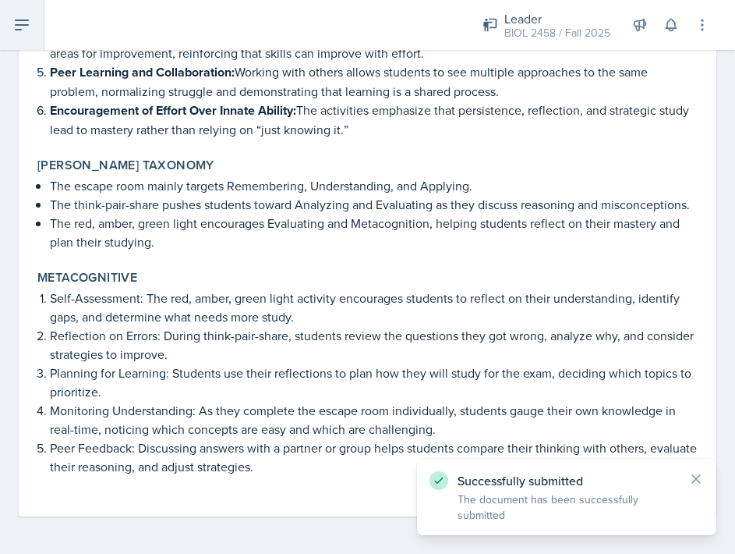
click at [13, 35] on button at bounding box center [22, 25] width 44 height 50
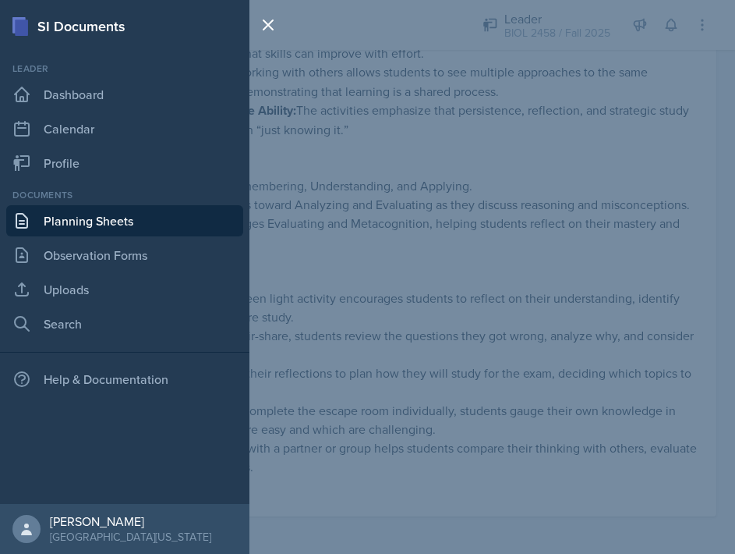
click at [94, 221] on link "Planning Sheets" at bounding box center [124, 220] width 237 height 31
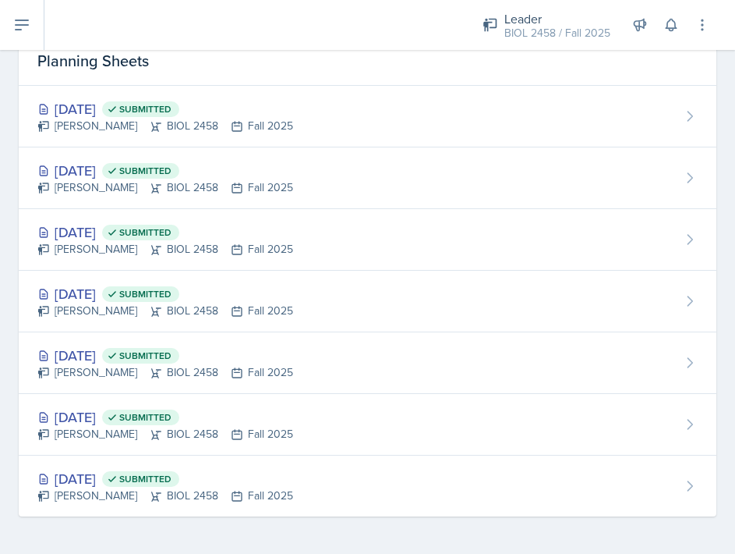
scroll to position [73, 0]
click at [23, 29] on icon at bounding box center [21, 25] width 19 height 19
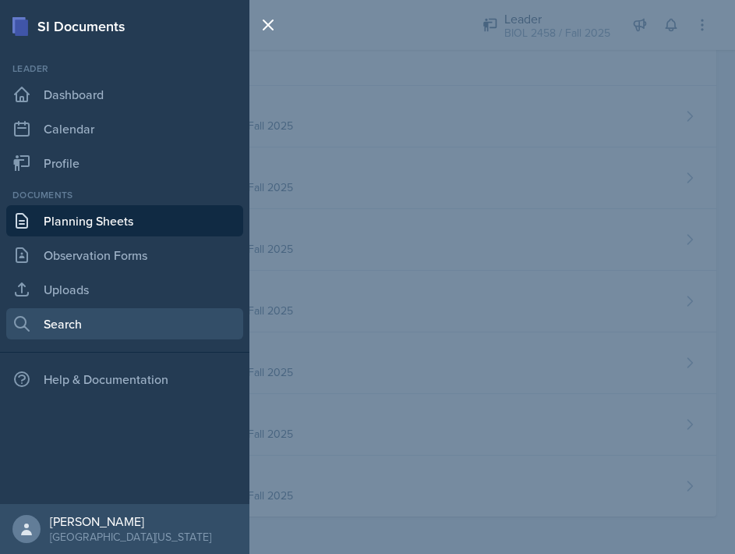
click at [86, 327] on link "Search" at bounding box center [124, 323] width 237 height 31
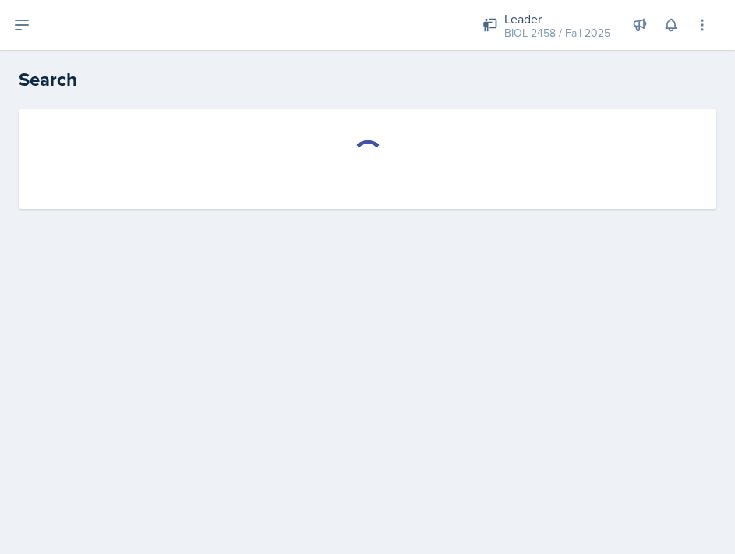
select select "all"
select select "1"
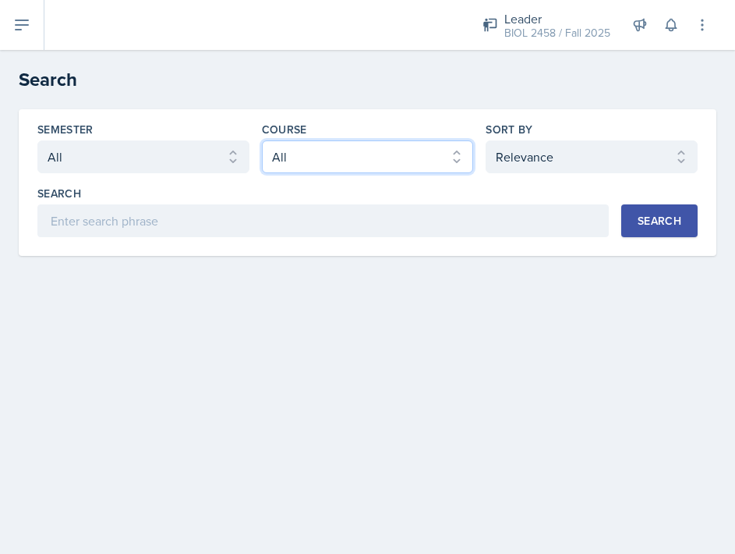
click at [276, 161] on select "Select course All ASTR 1345 BIOL 1345 BIOL 1441 BIOL 1442 BIOL 2300 BIOL 2444 B…" at bounding box center [368, 156] width 212 height 33
select select "64c40ee9-e94f-4536-a56d-7bcc02dd304b"
click at [262, 140] on select "Select course All ASTR 1345 BIOL 1345 BIOL 1441 BIOL 1442 BIOL 2300 BIOL 2444 B…" at bounding box center [368, 156] width 212 height 33
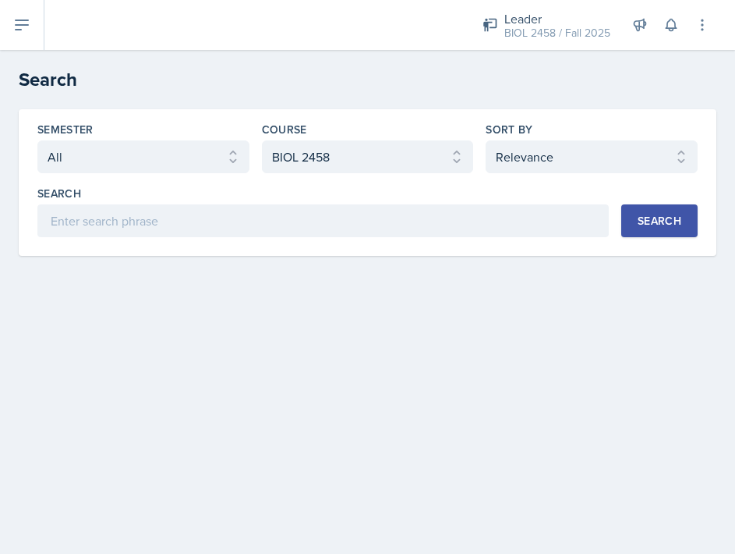
click at [559, 223] on div "Search" at bounding box center [660, 220] width 44 height 12
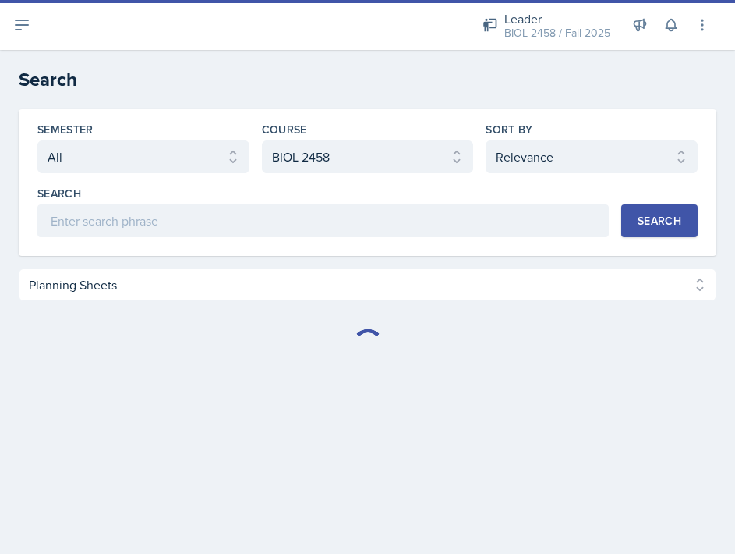
select select "Planning Sheets (108)"
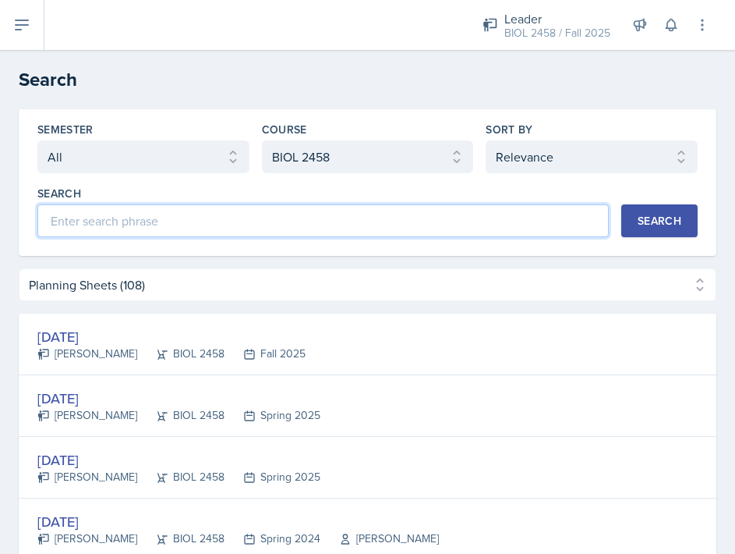
click at [491, 223] on input at bounding box center [323, 220] width 572 height 33
type input "grace"
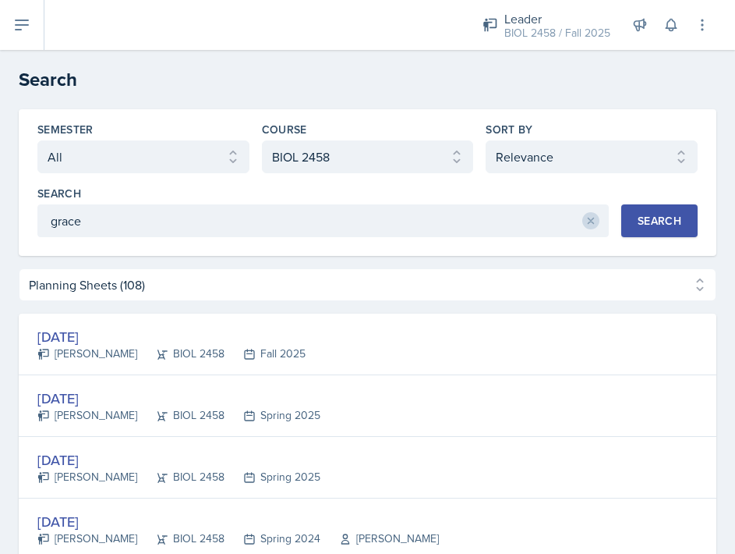
click at [559, 224] on button "Search" at bounding box center [659, 220] width 76 height 33
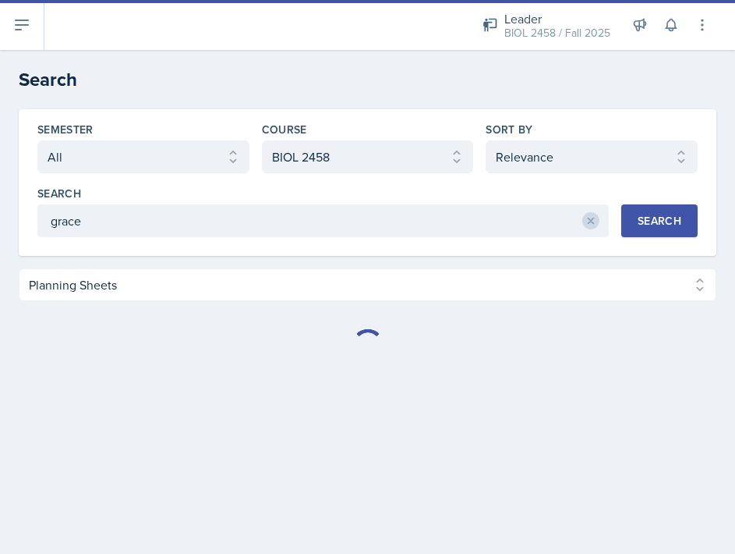
select select "Planning Sheets (14)"
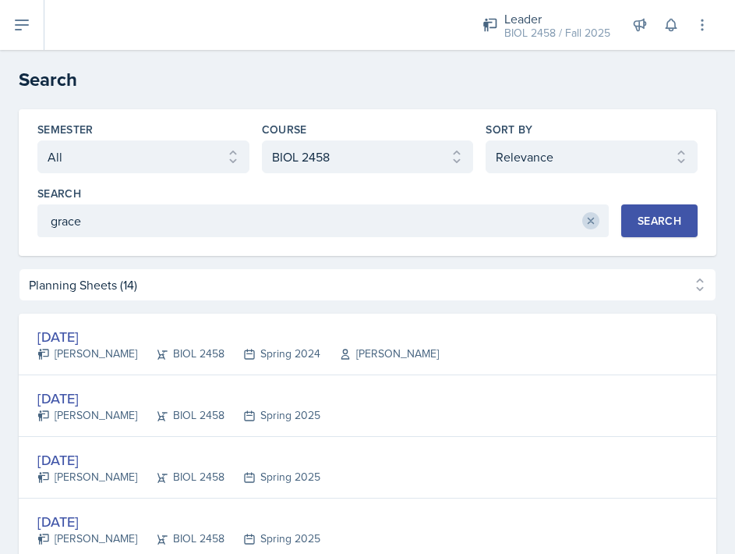
click at [559, 223] on icon at bounding box center [590, 220] width 5 height 5
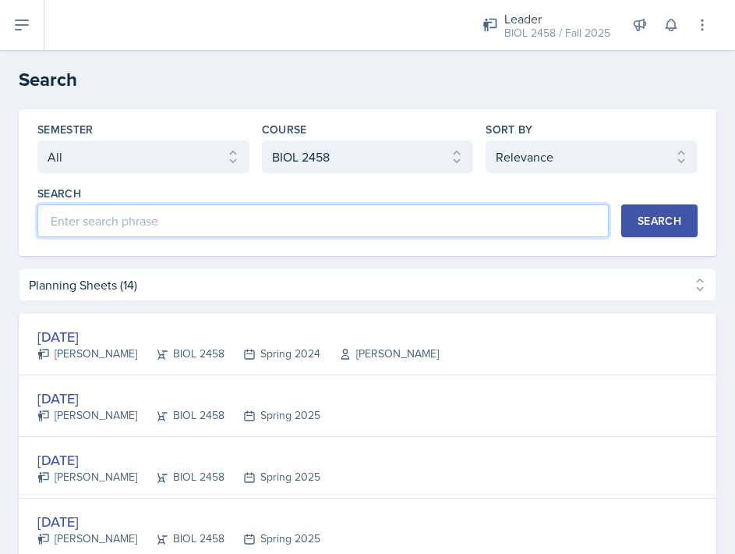
click at [559, 227] on input at bounding box center [323, 220] width 572 height 33
type input "blood vessels"
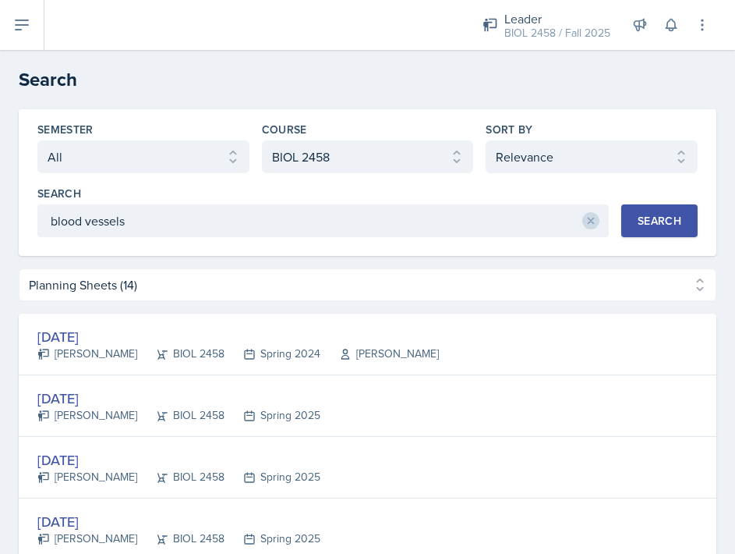
click at [559, 232] on button "Search" at bounding box center [659, 220] width 76 height 33
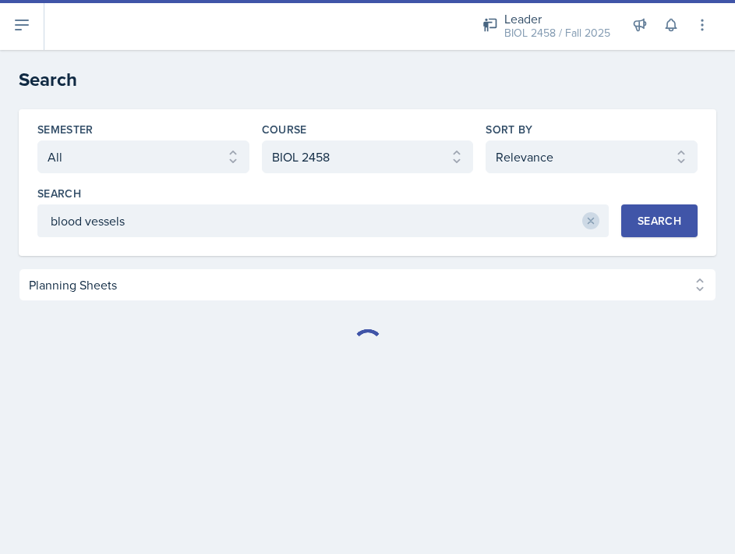
select select "Planning Sheets (42)"
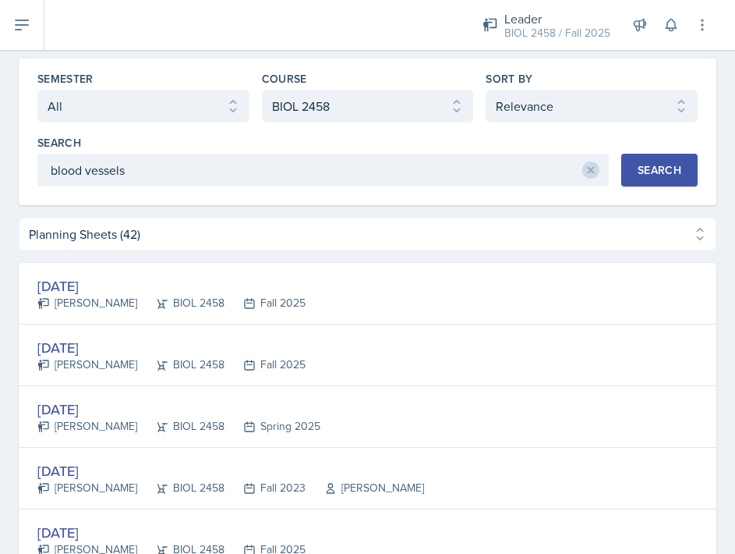
scroll to position [52, 0]
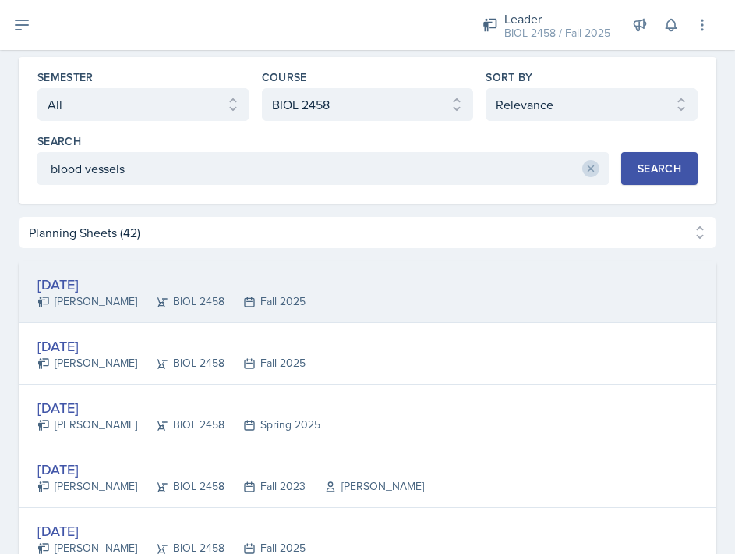
click at [556, 286] on div "[DATE] [PERSON_NAME] BIOL 2458 Fall 2025" at bounding box center [368, 292] width 698 height 62
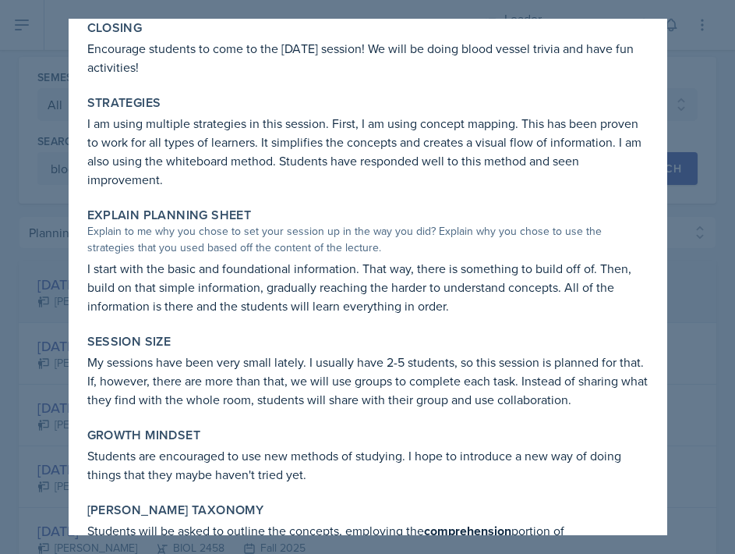
scroll to position [1099, 0]
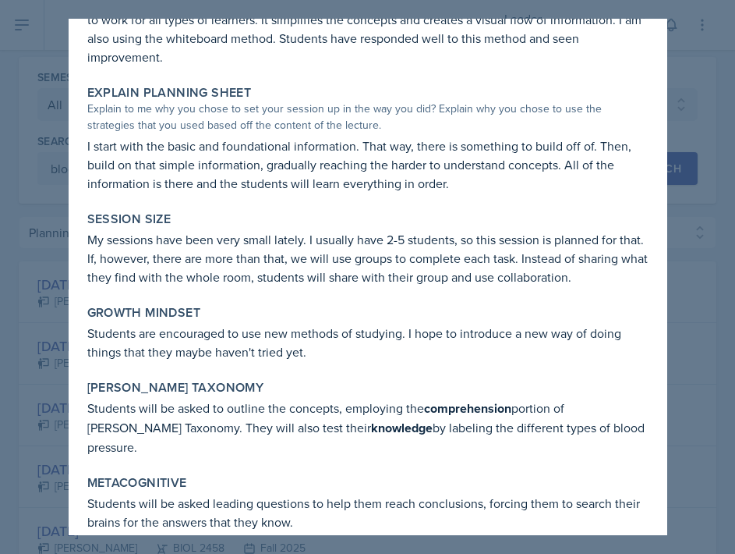
click at [559, 230] on div at bounding box center [367, 277] width 735 height 554
